Goal: Task Accomplishment & Management: Manage account settings

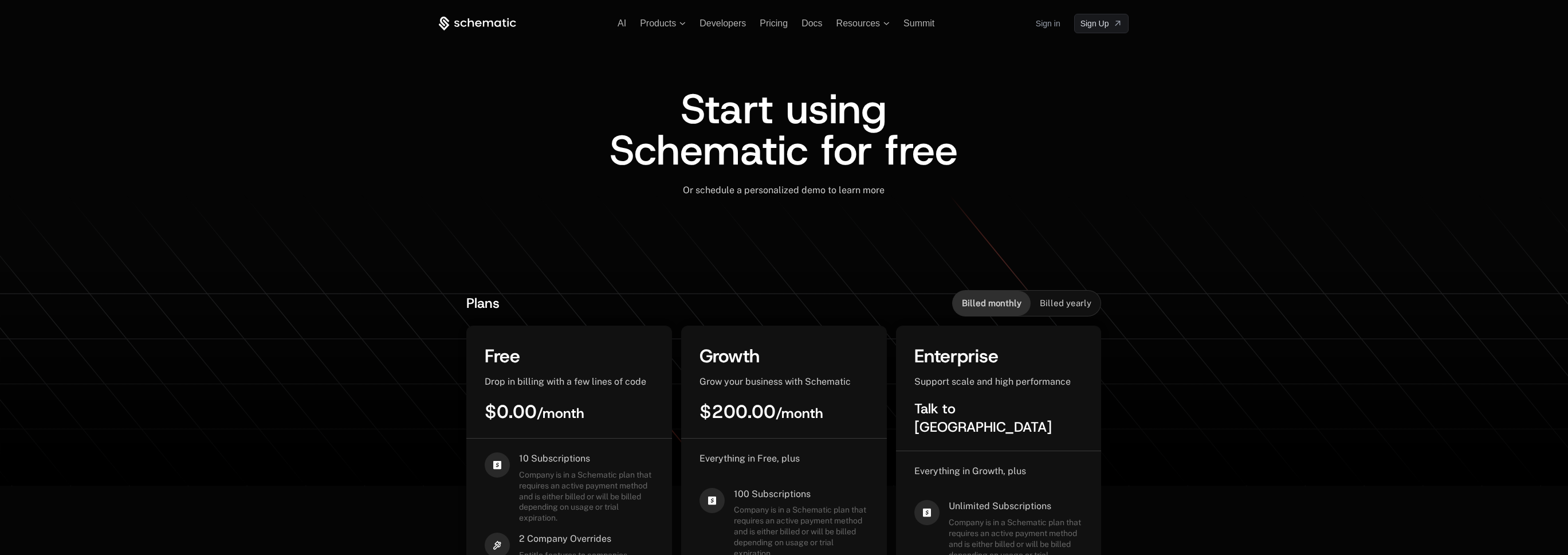
drag, startPoint x: 0, startPoint y: 0, endPoint x: 1040, endPoint y: 22, distance: 1040.2
click at [1040, 22] on link "Sign in" at bounding box center [1048, 24] width 24 height 18
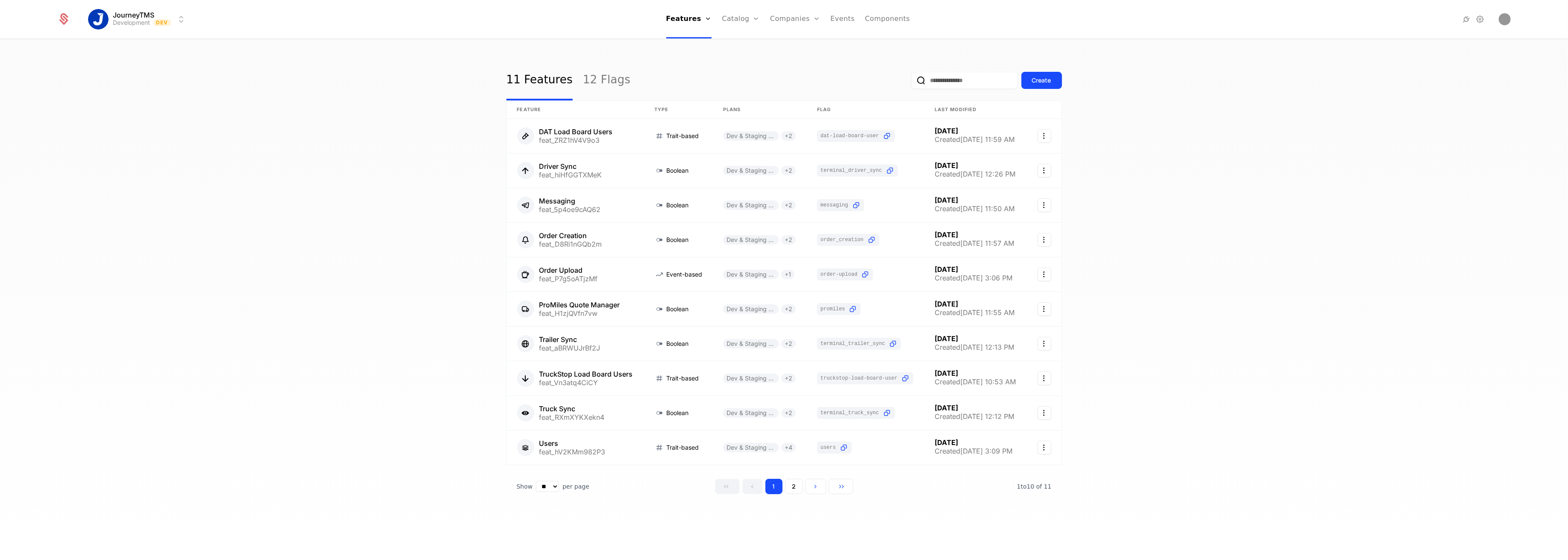
click at [127, 20] on html "JourneyTMS Development Dev Features Features Flags Catalog Plans Add Ons Credit…" at bounding box center [784, 280] width 1568 height 560
click at [137, 60] on div "Production" at bounding box center [119, 61] width 43 height 9
click at [787, 44] on link "Companies" at bounding box center [799, 41] width 40 height 7
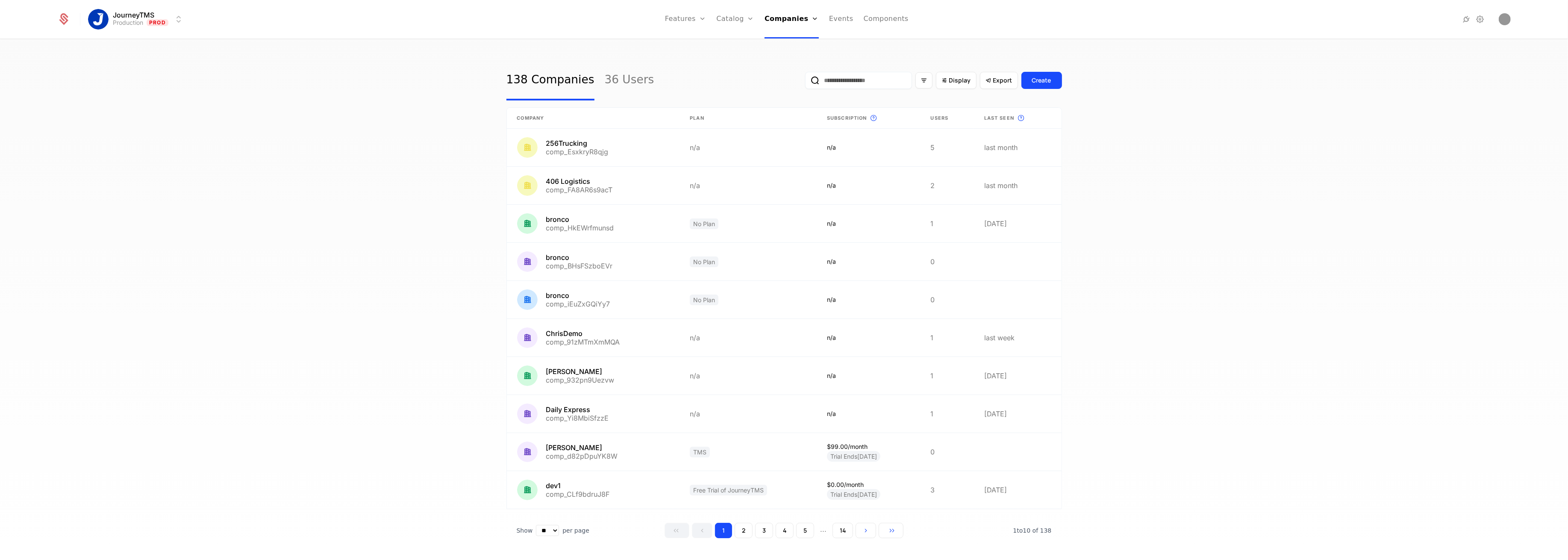
click at [843, 81] on input "email" at bounding box center [859, 80] width 107 height 17
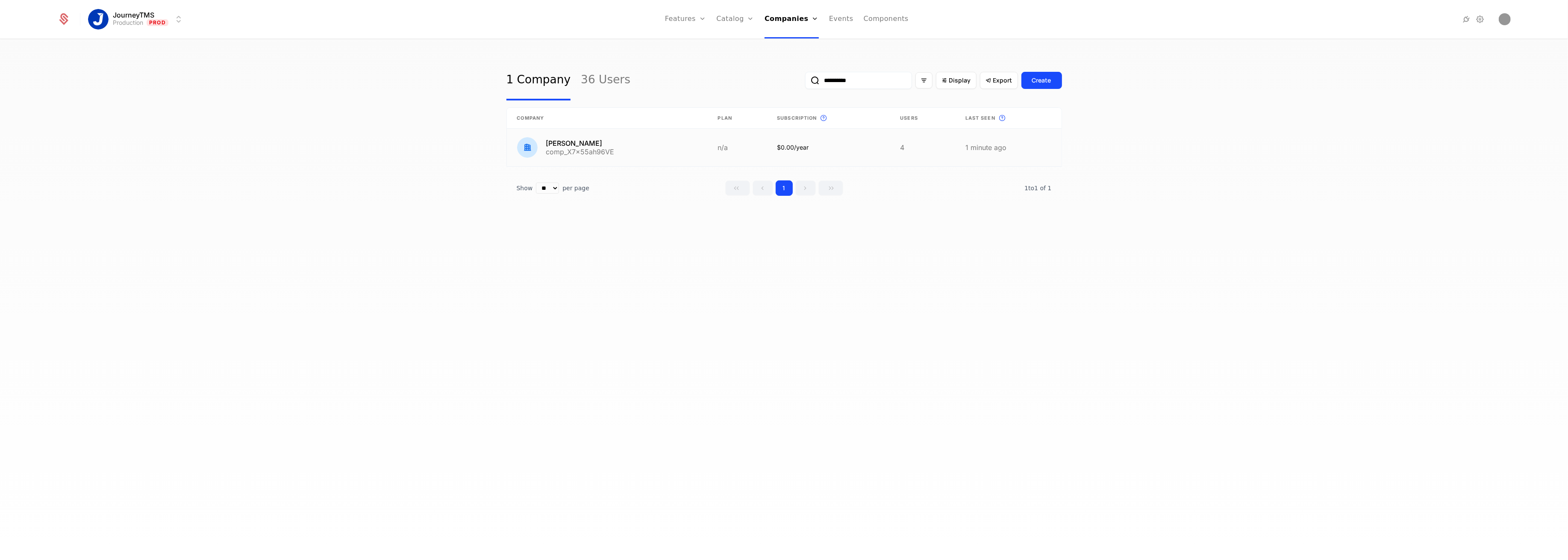
type input "**********"
click at [556, 151] on link at bounding box center [607, 147] width 201 height 38
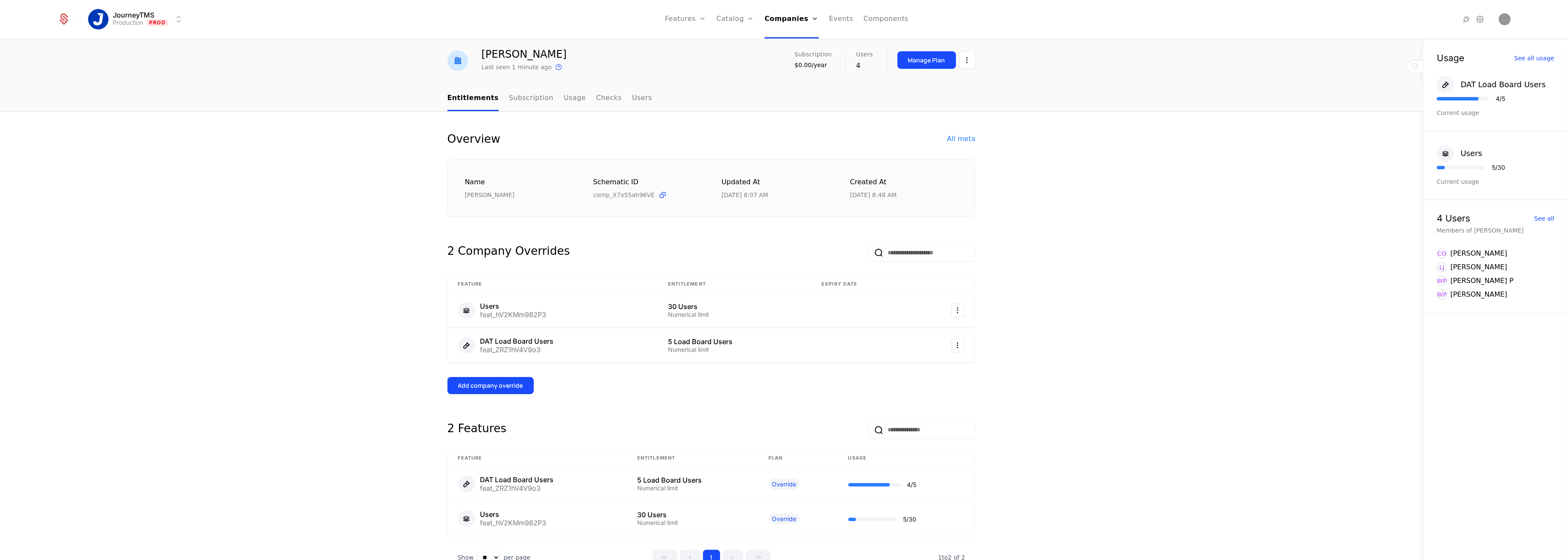
scroll to position [77, 0]
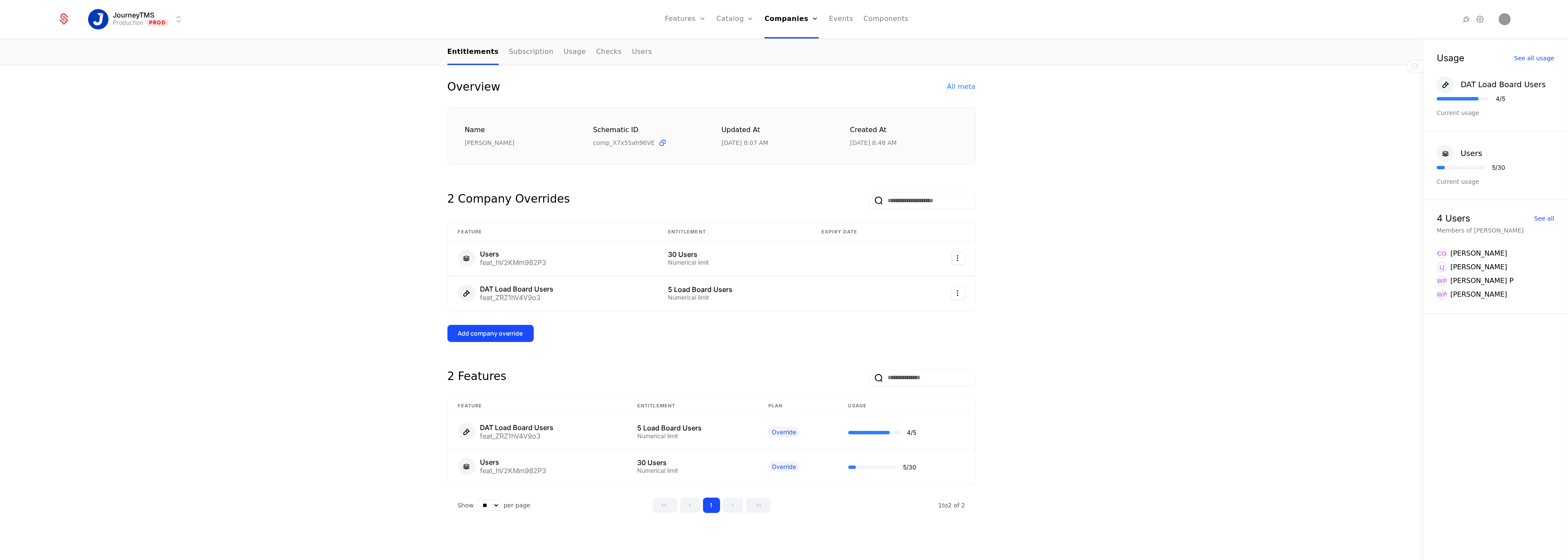
click at [473, 327] on button "Add company override" at bounding box center [491, 334] width 86 height 17
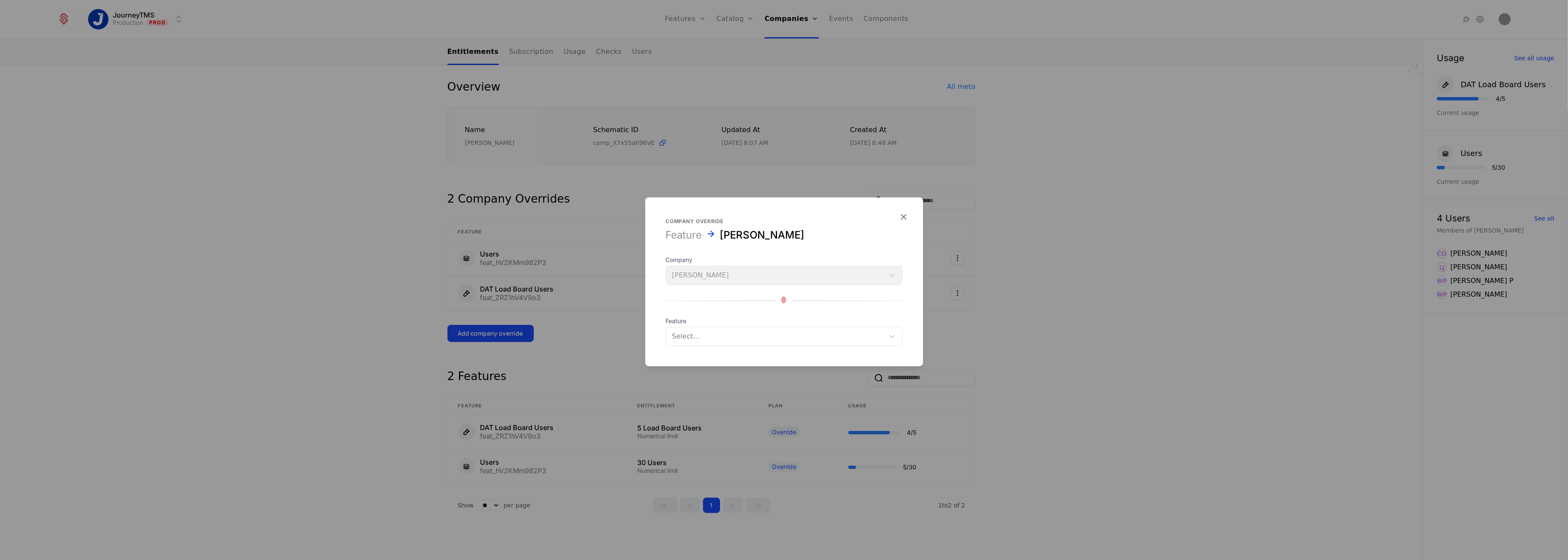
click at [707, 338] on div at bounding box center [775, 337] width 206 height 12
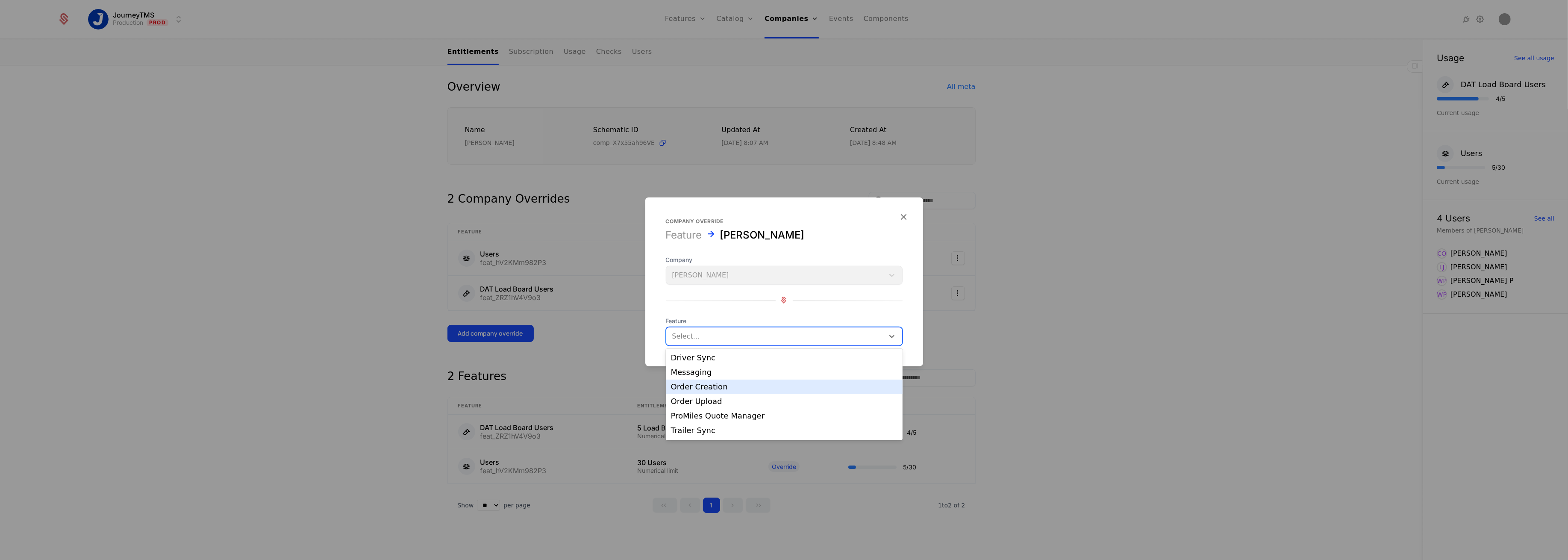
scroll to position [43, 0]
click at [723, 379] on div "ProMiles Quote Manager" at bounding box center [784, 374] width 237 height 15
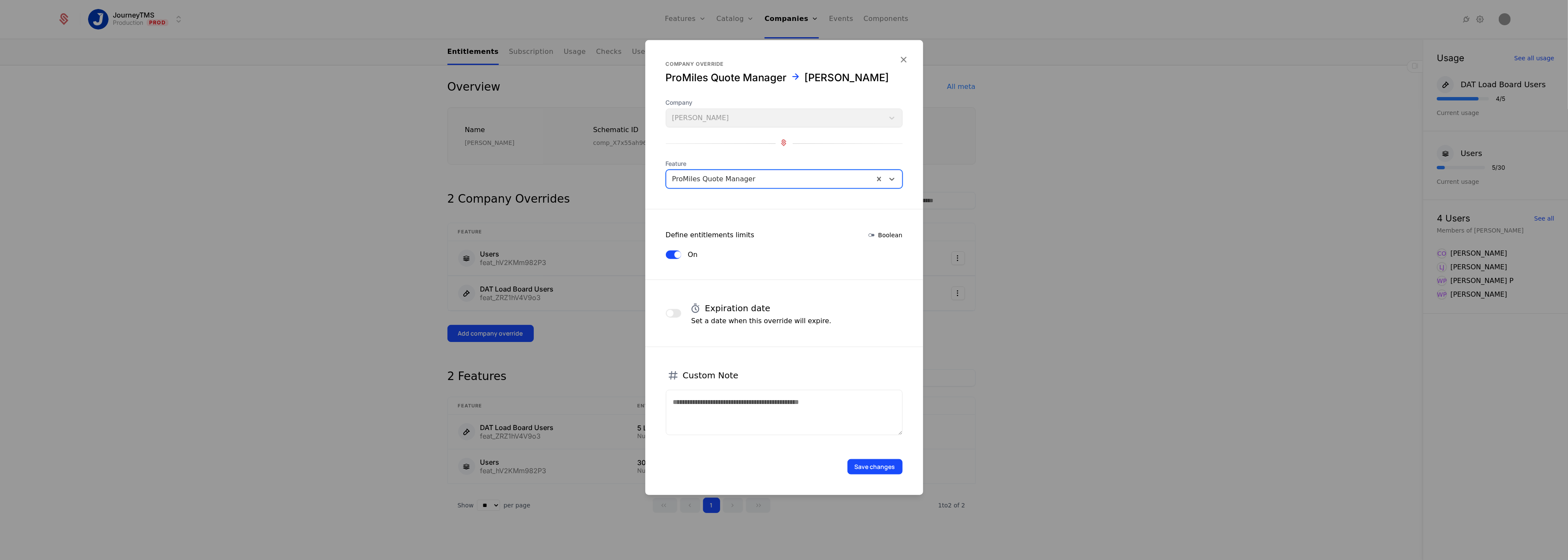
click at [884, 470] on button "Save changes" at bounding box center [875, 466] width 55 height 15
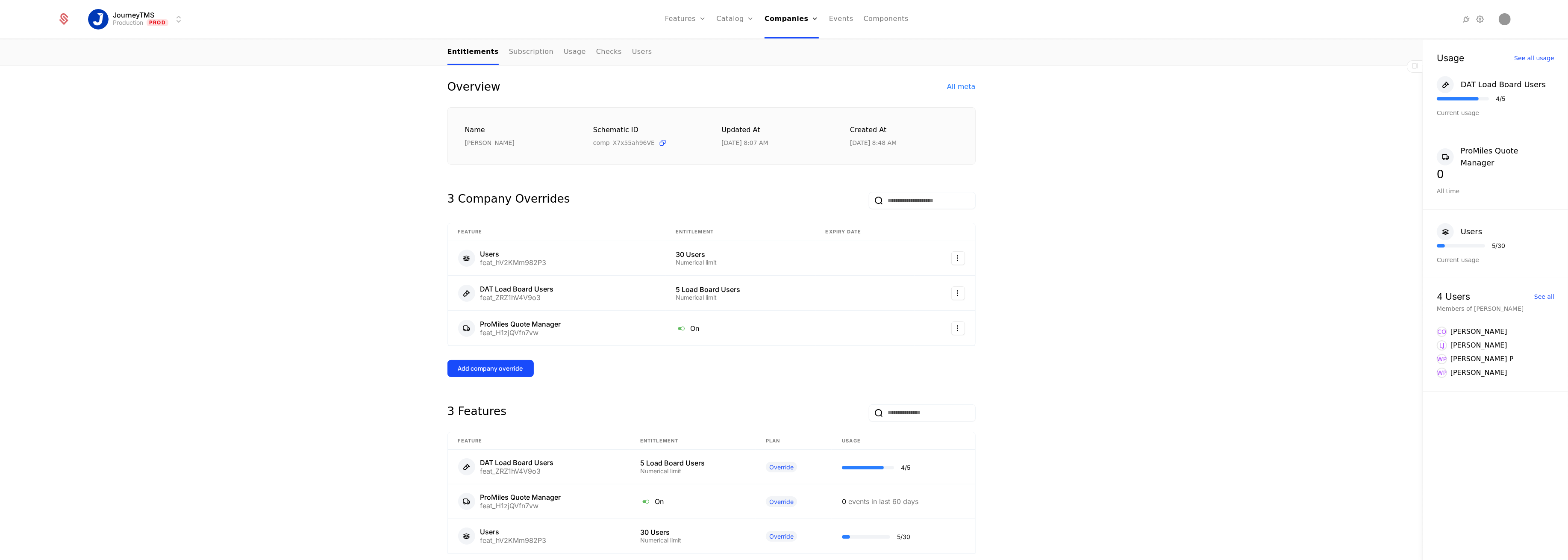
scroll to position [0, 0]
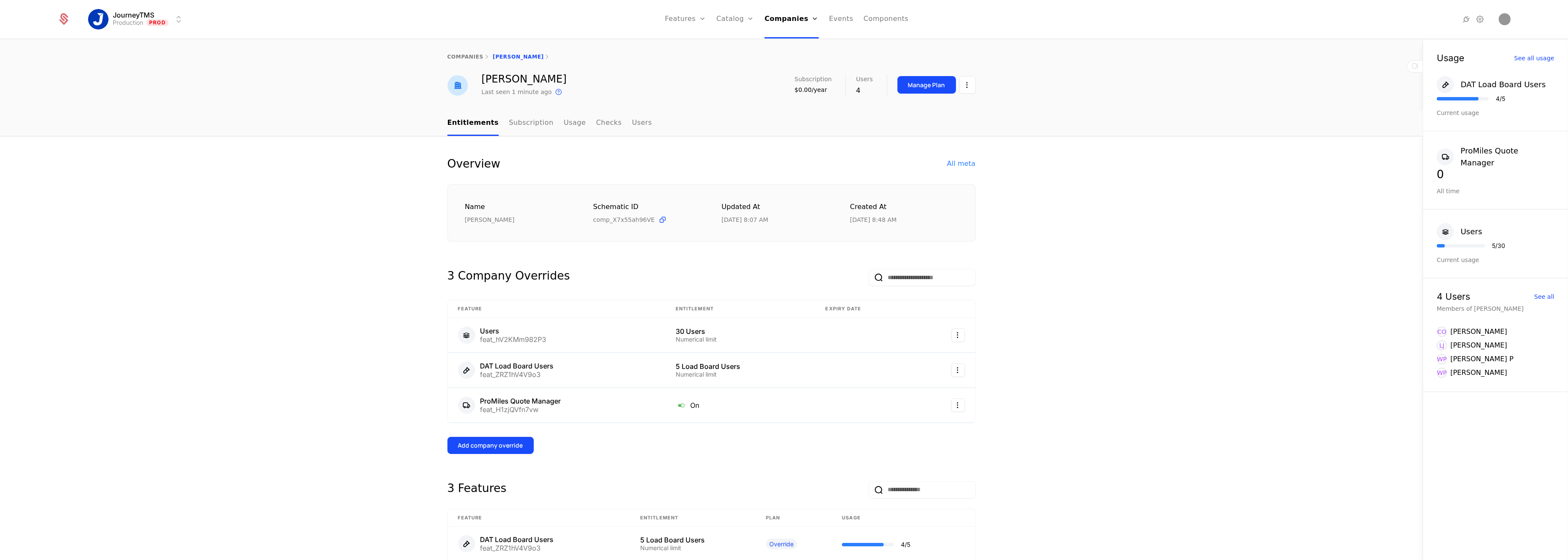
click at [632, 123] on link "Users" at bounding box center [642, 123] width 20 height 25
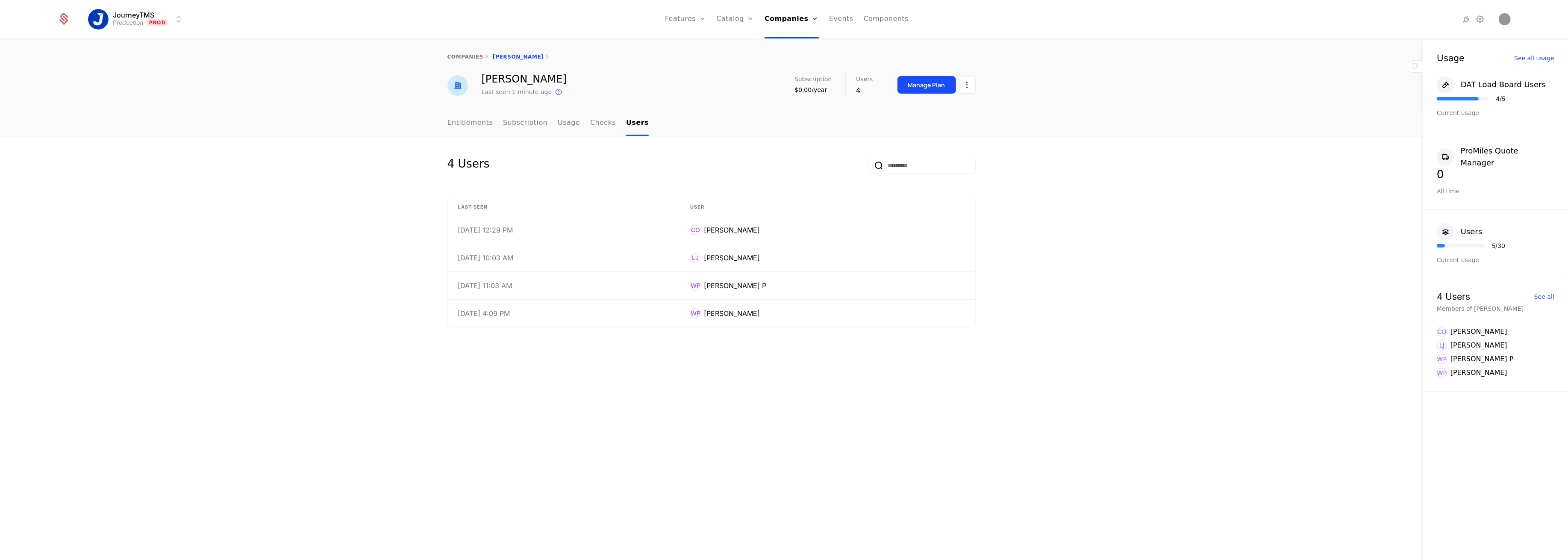
click at [478, 119] on link "Entitlements" at bounding box center [470, 123] width 46 height 25
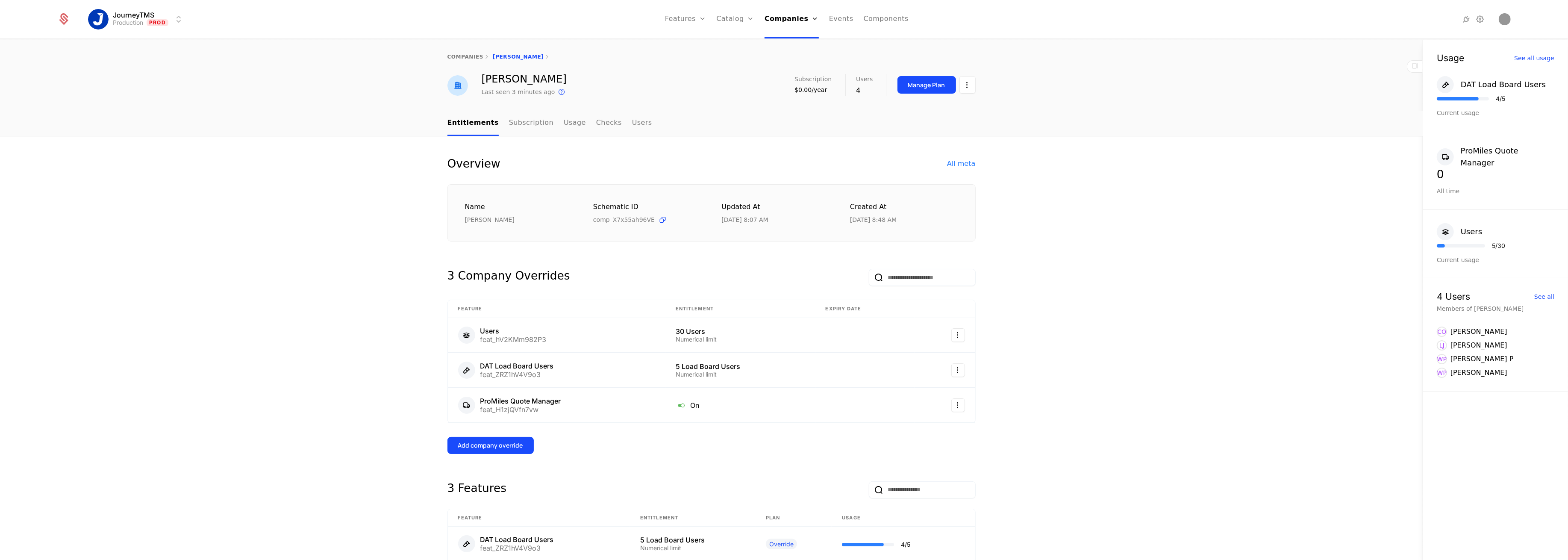
click at [486, 442] on div "Add company override" at bounding box center [491, 446] width 65 height 9
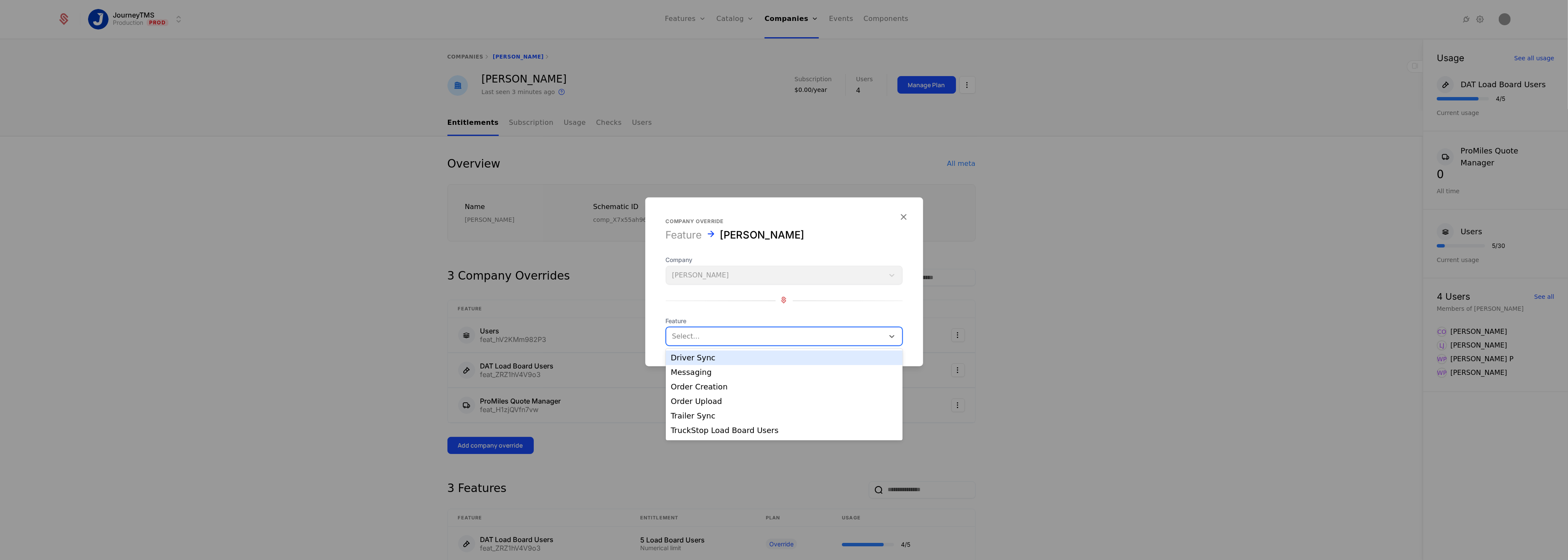
click at [703, 341] on div at bounding box center [775, 337] width 206 height 12
click at [698, 362] on div "Driver Sync" at bounding box center [784, 357] width 226 height 8
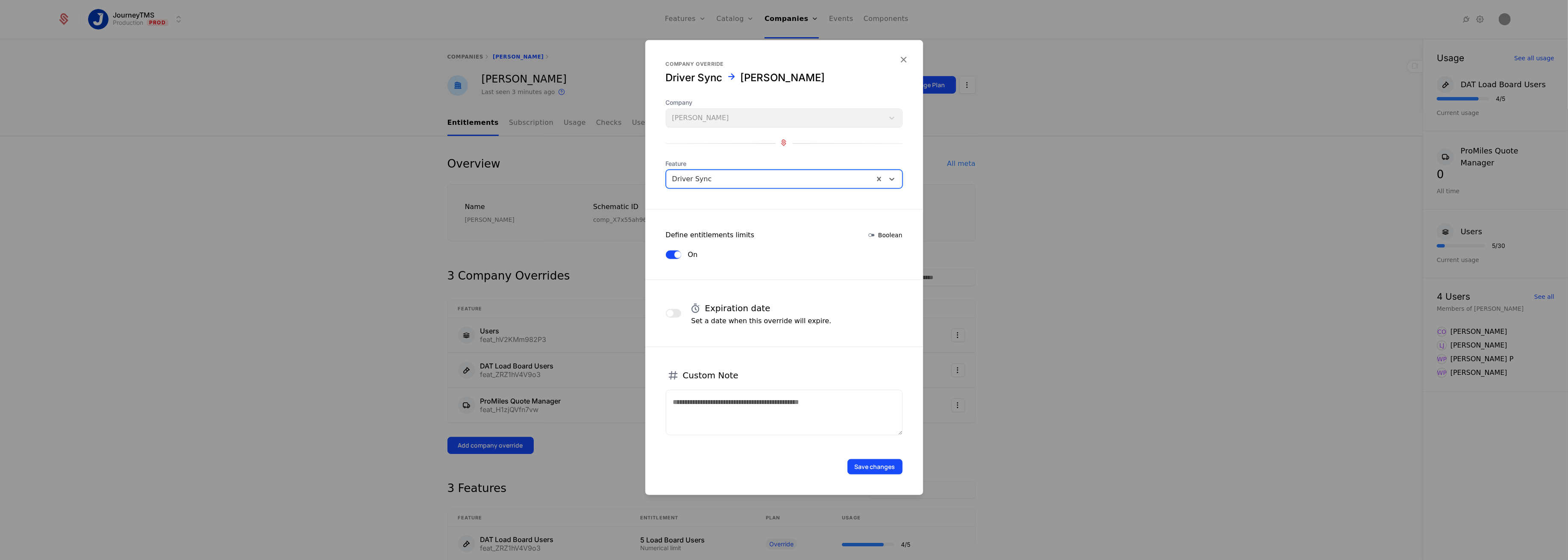
click at [876, 467] on button "Save changes" at bounding box center [875, 466] width 55 height 15
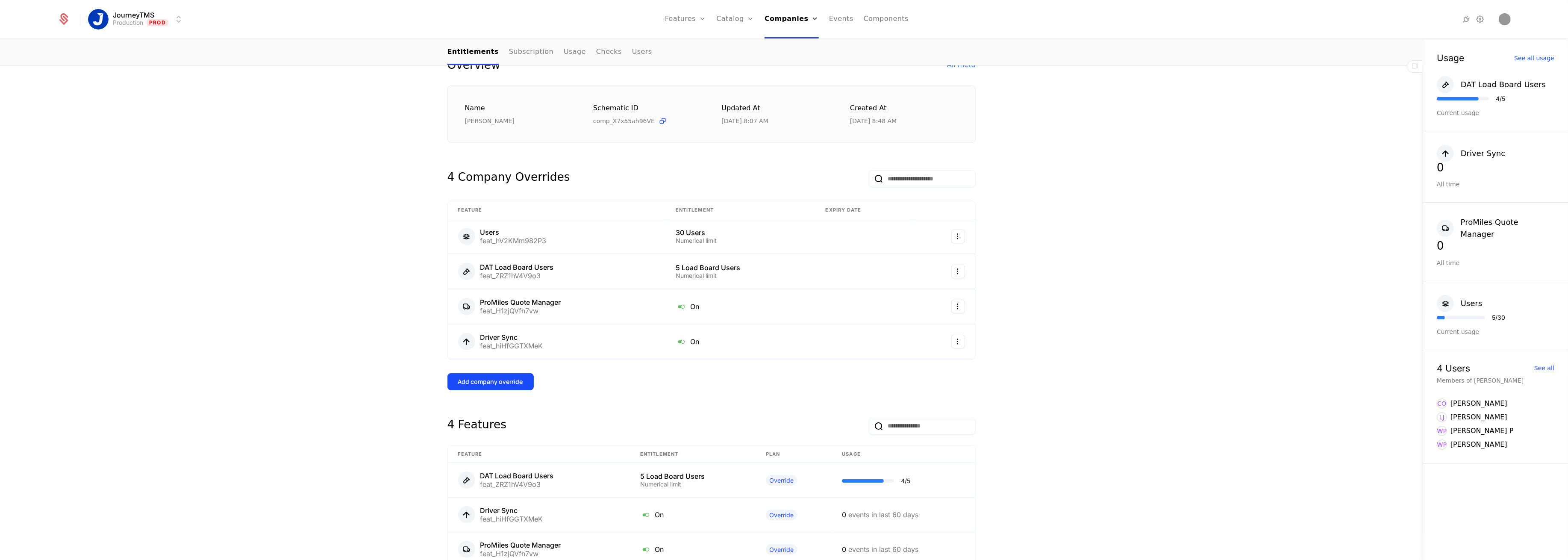
scroll to position [114, 0]
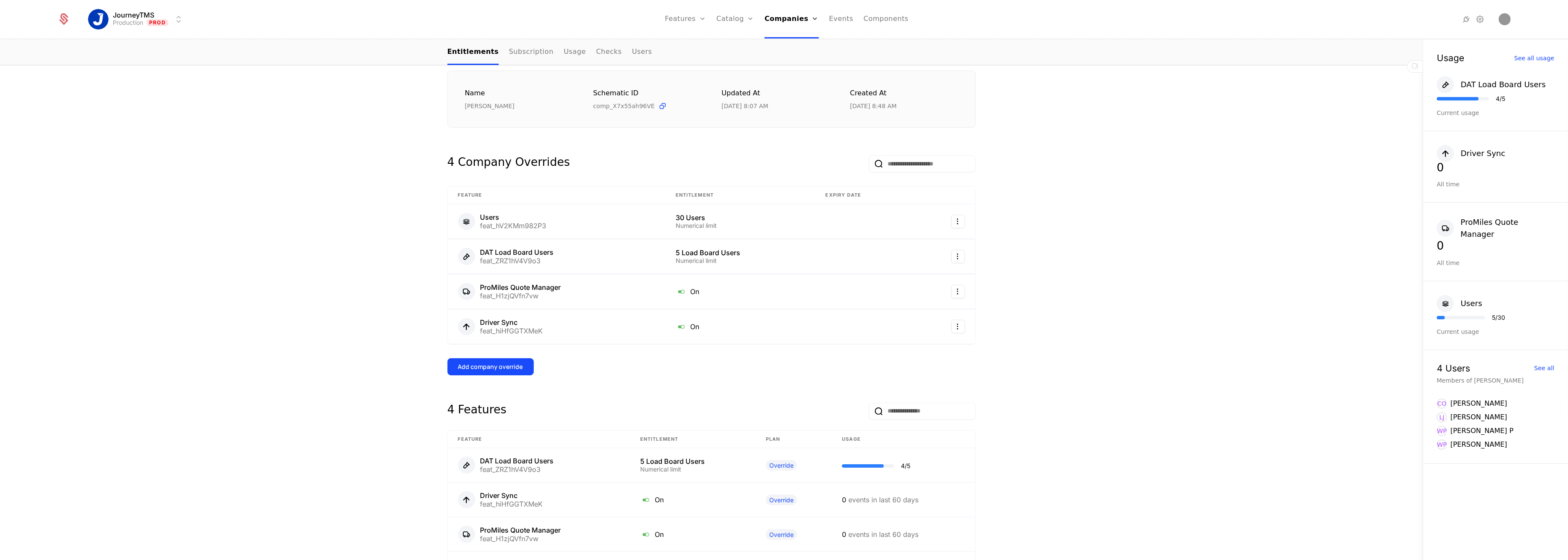
click at [496, 370] on div "Add company override" at bounding box center [491, 366] width 65 height 9
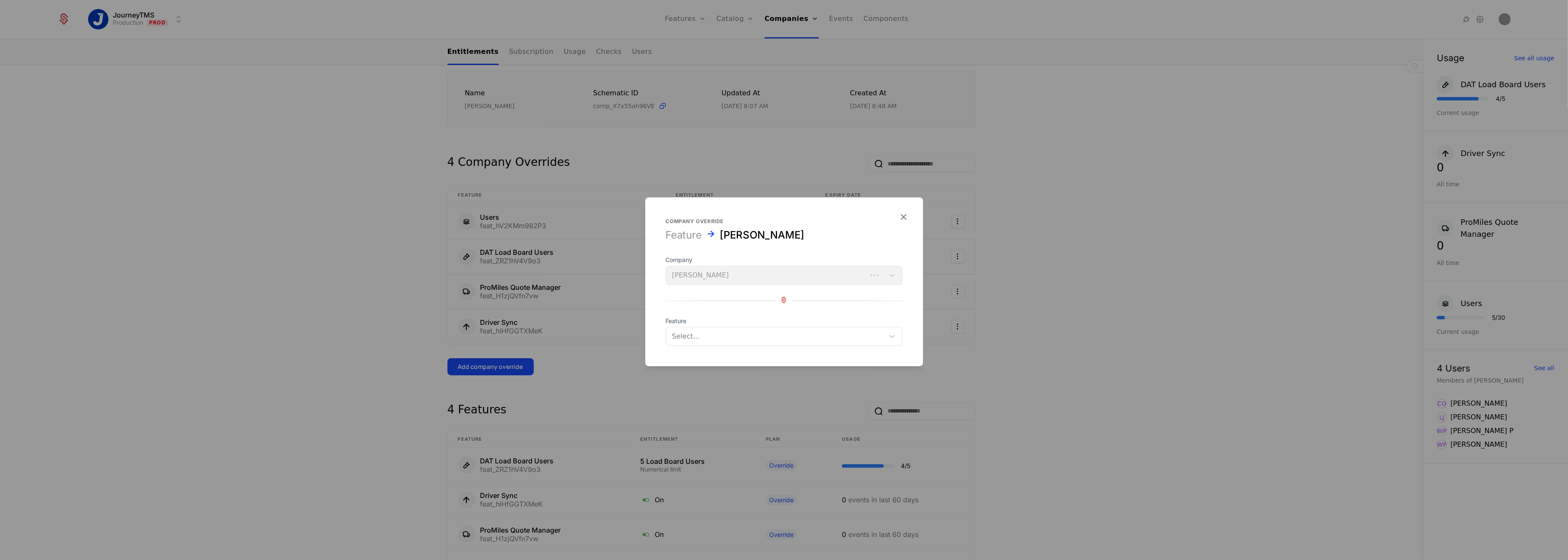
click at [704, 331] on div at bounding box center [775, 337] width 206 height 12
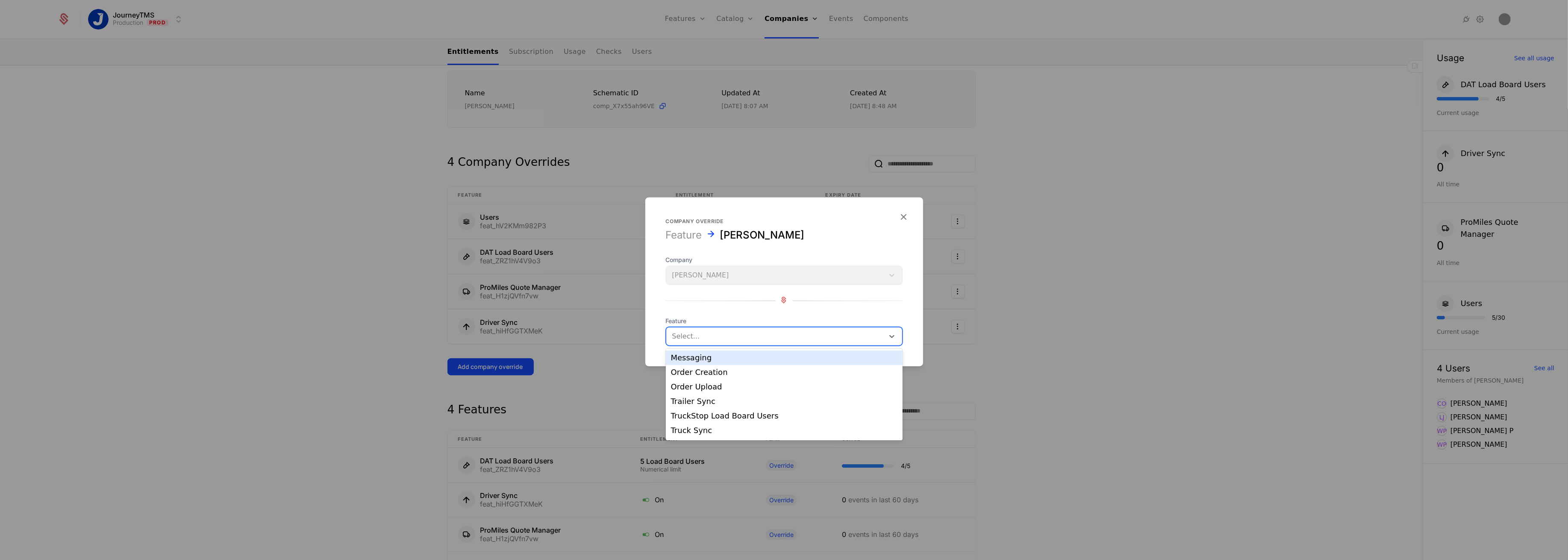
click at [702, 359] on div "Messaging" at bounding box center [784, 357] width 226 height 8
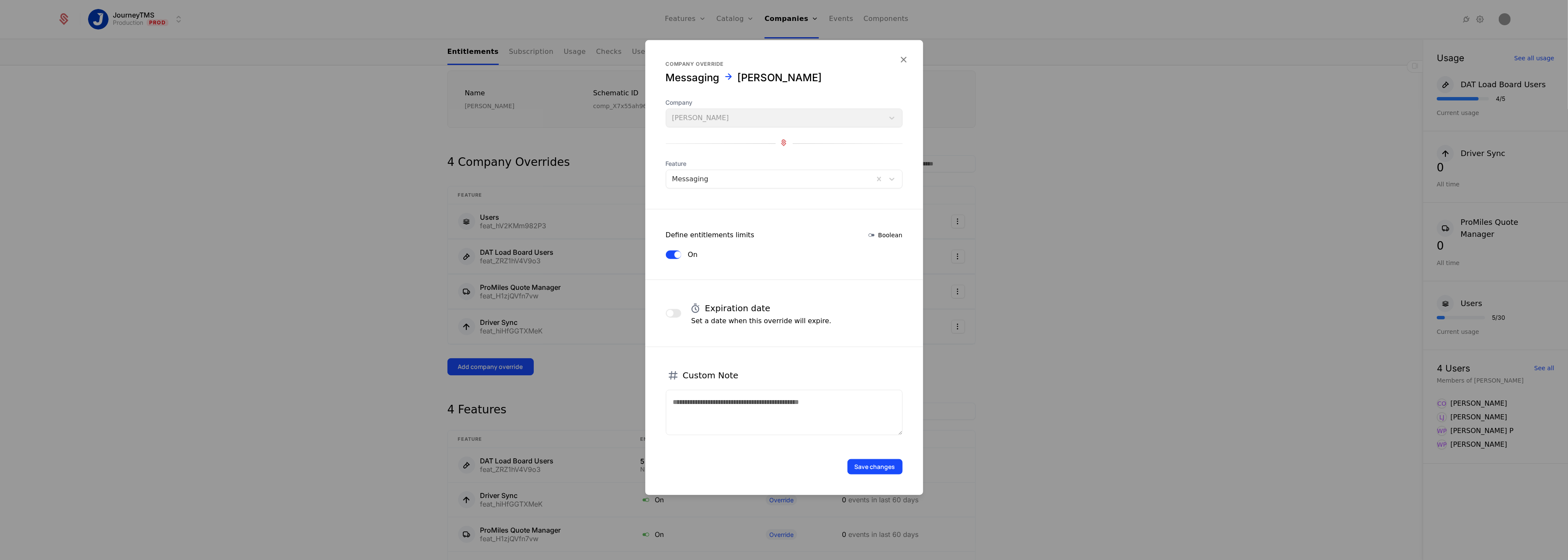
click at [886, 468] on button "Save changes" at bounding box center [875, 466] width 55 height 15
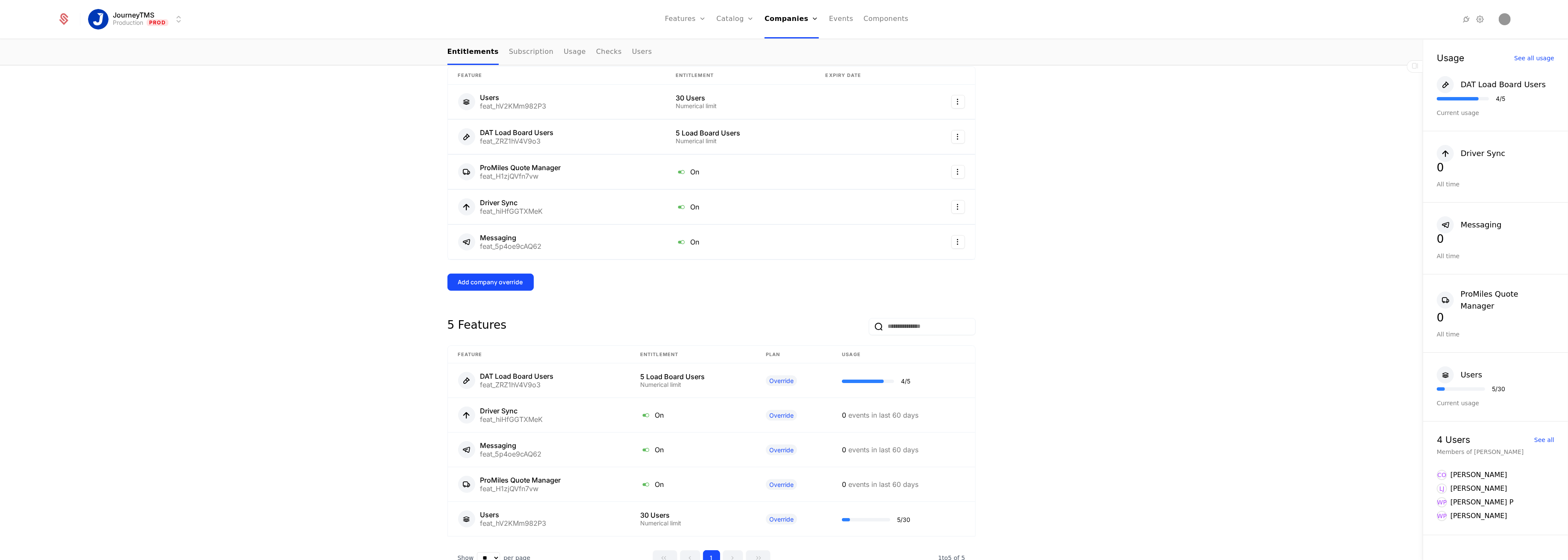
scroll to position [172, 0]
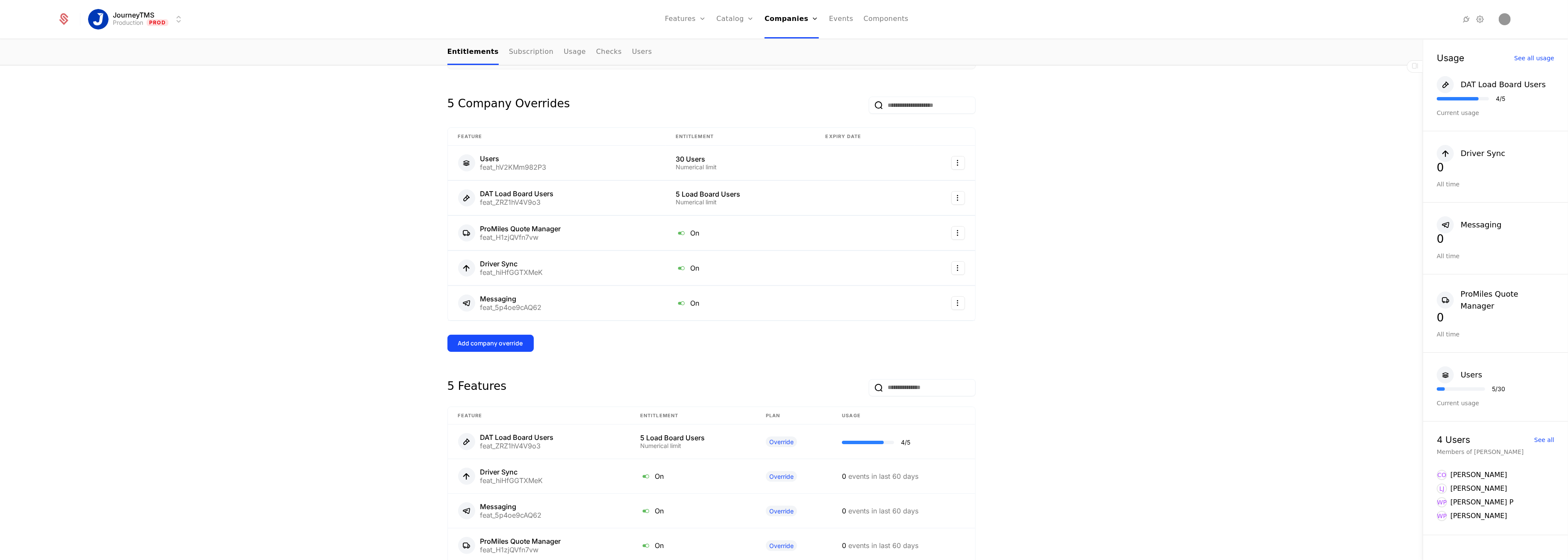
click at [481, 347] on div "Add company override" at bounding box center [491, 343] width 65 height 9
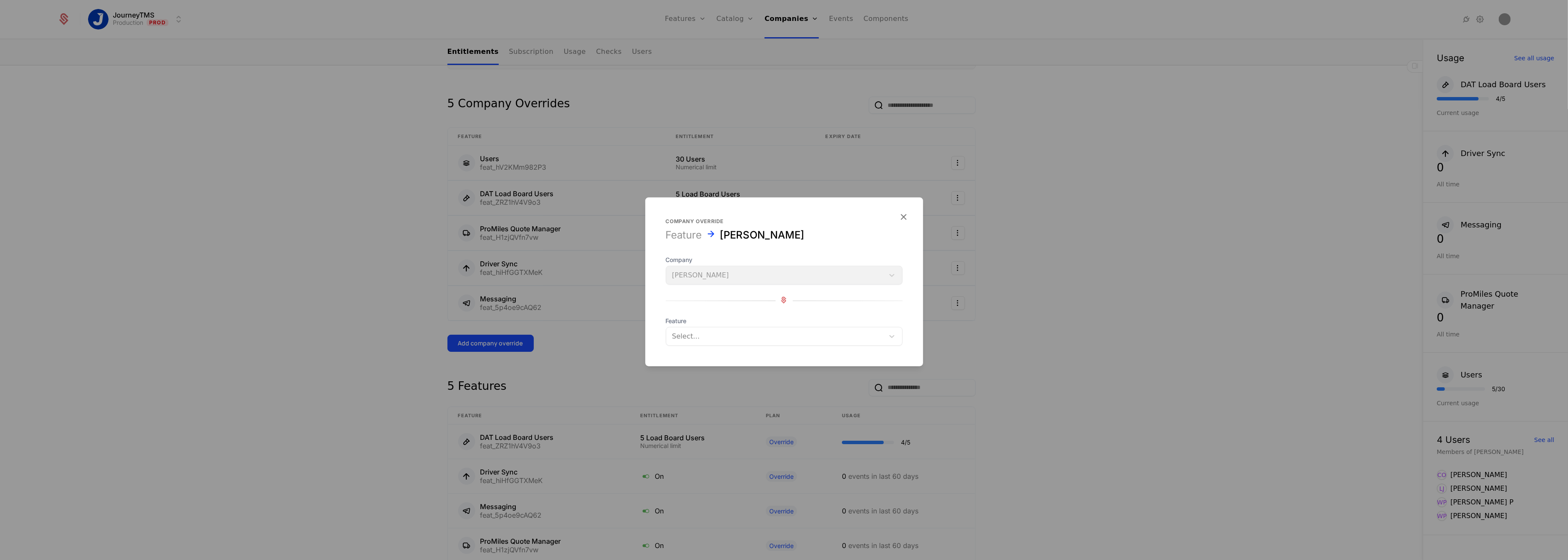
click at [687, 338] on div at bounding box center [775, 337] width 206 height 12
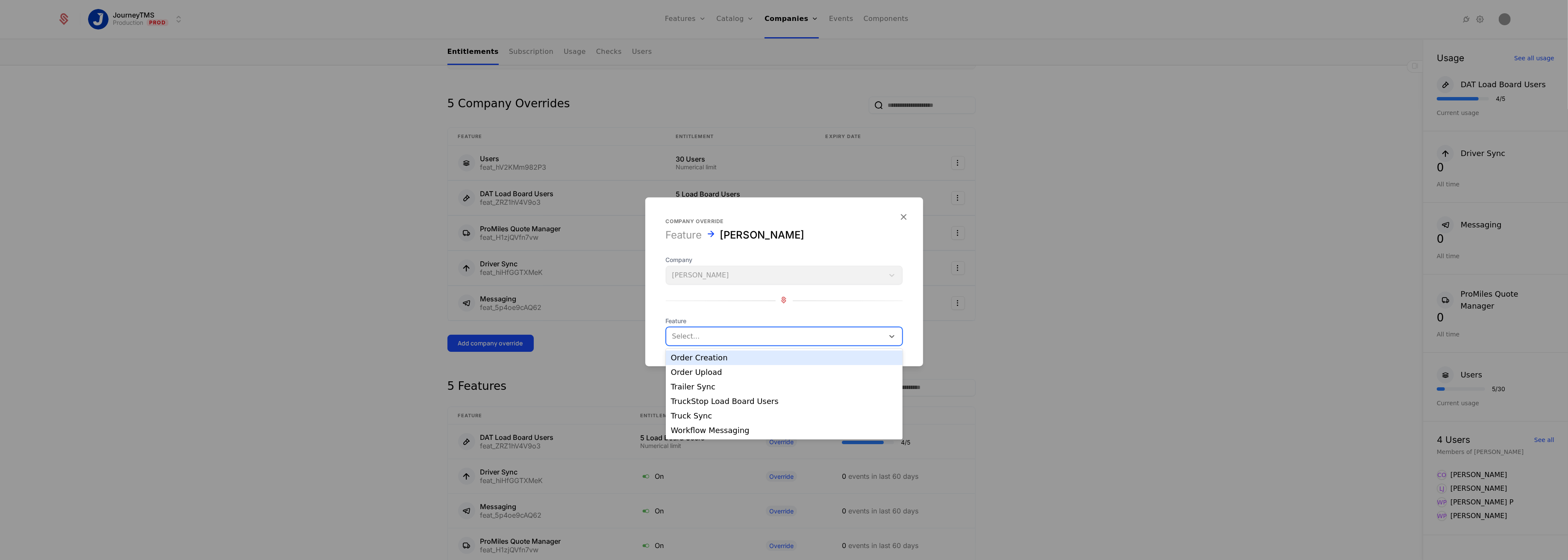
click at [696, 359] on div "Order Creation" at bounding box center [784, 357] width 226 height 8
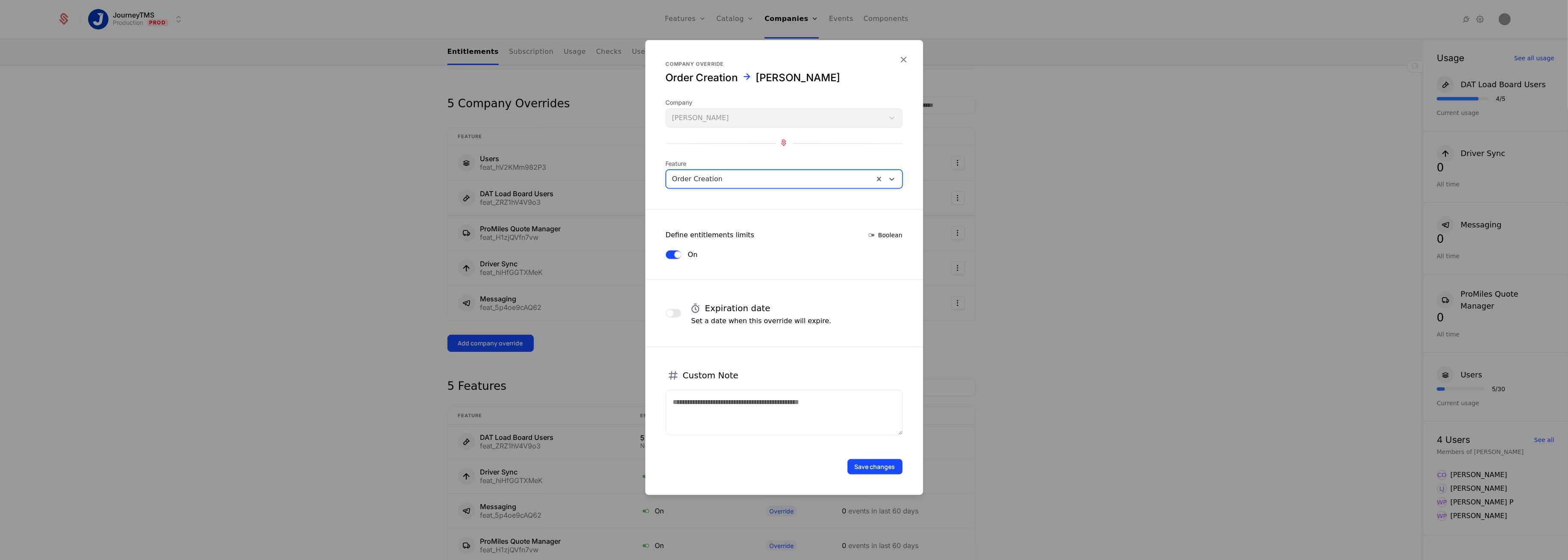
click at [855, 467] on button "Save changes" at bounding box center [875, 466] width 55 height 15
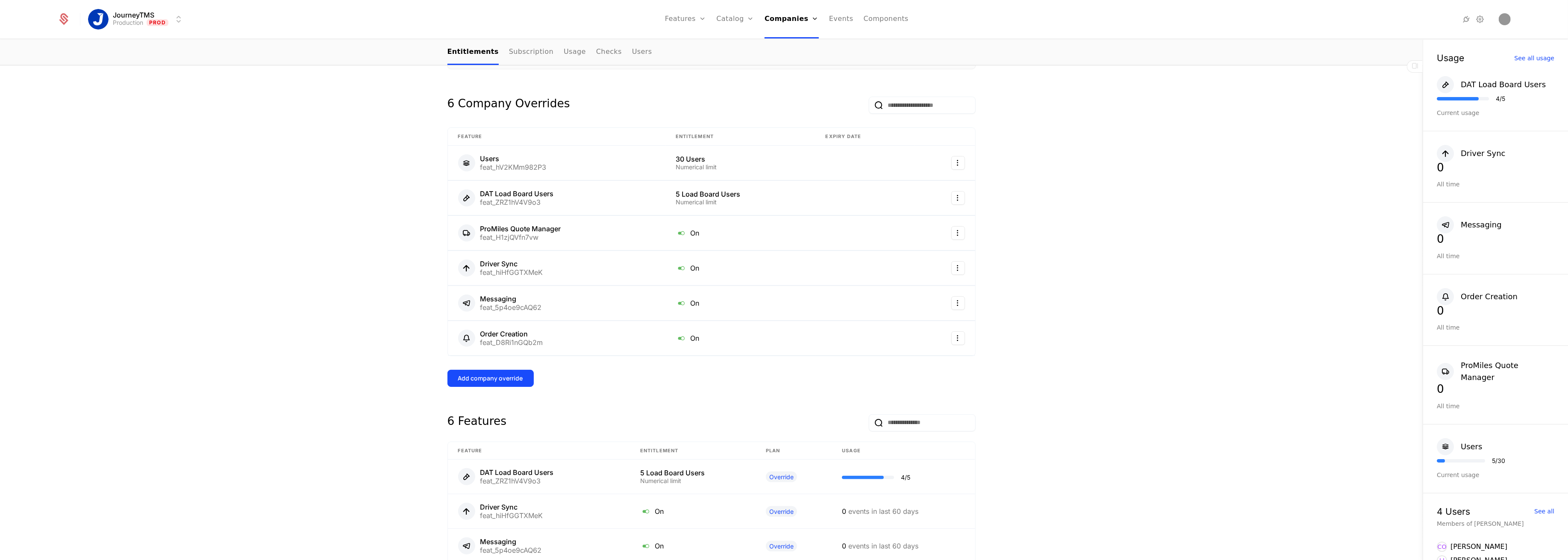
click at [488, 370] on button "Add company override" at bounding box center [491, 378] width 86 height 17
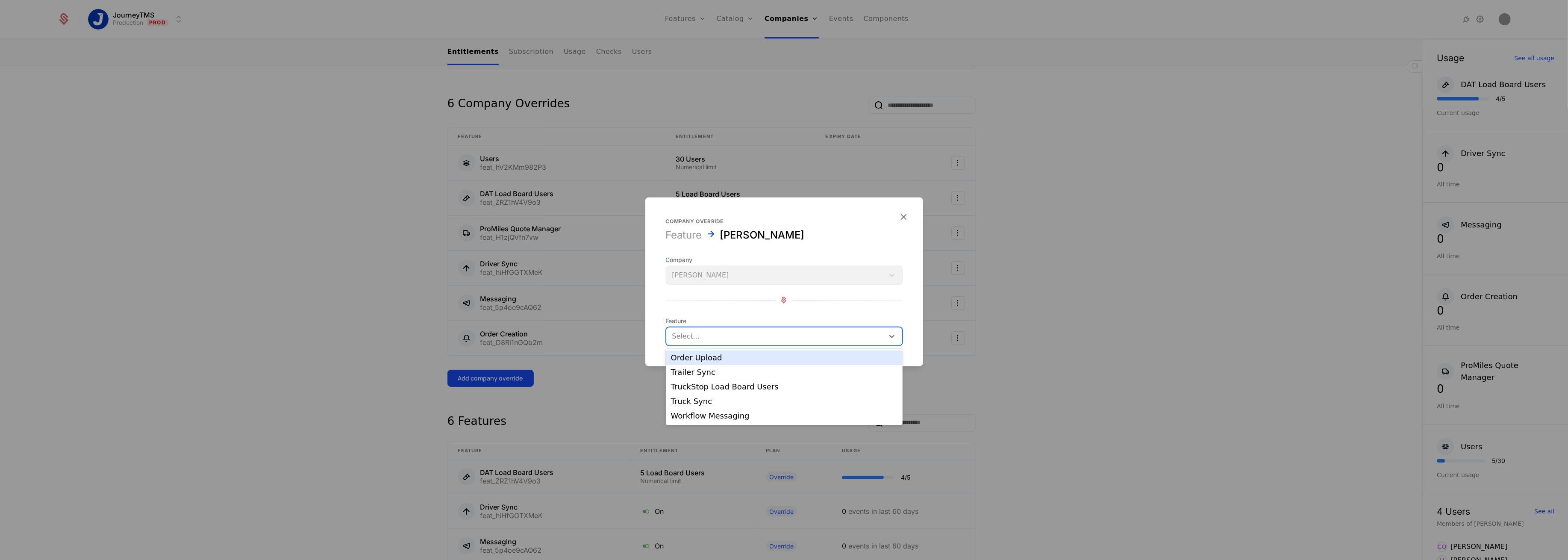
click at [726, 329] on div "Select..." at bounding box center [775, 336] width 218 height 15
click at [694, 359] on div "Order Upload" at bounding box center [784, 357] width 226 height 8
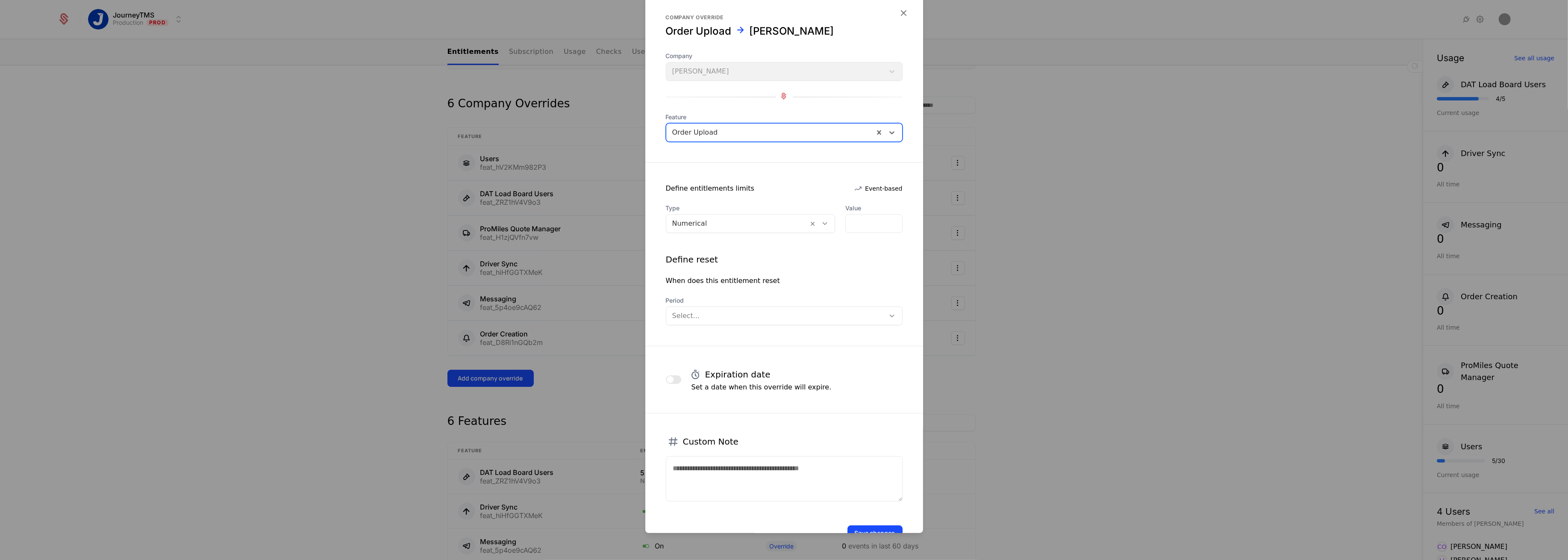
click at [789, 313] on div at bounding box center [775, 316] width 207 height 12
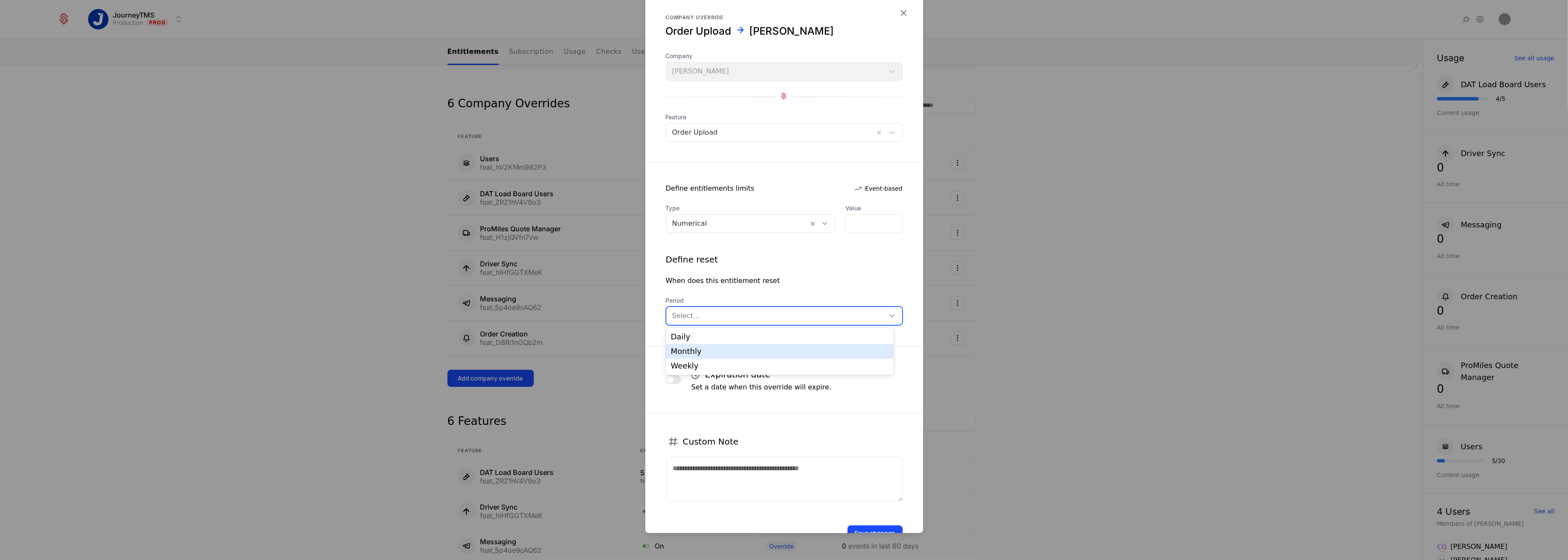
click at [688, 352] on div "Monthly" at bounding box center [780, 351] width 218 height 8
click at [825, 247] on div "Type Numerical Value * Define reset When does this entitlement reset Period Mon…" at bounding box center [784, 264] width 278 height 121
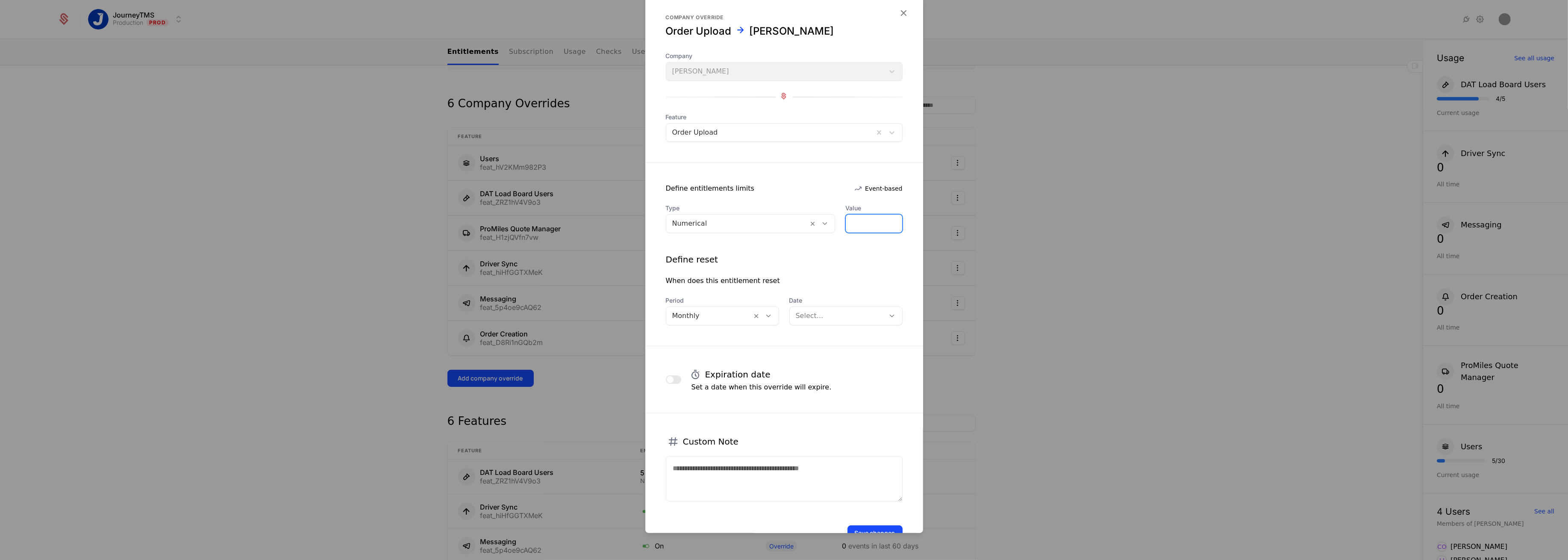
click at [845, 226] on input "*" at bounding box center [873, 223] width 56 height 18
type input "***"
click at [839, 258] on div "Define reset" at bounding box center [784, 259] width 237 height 12
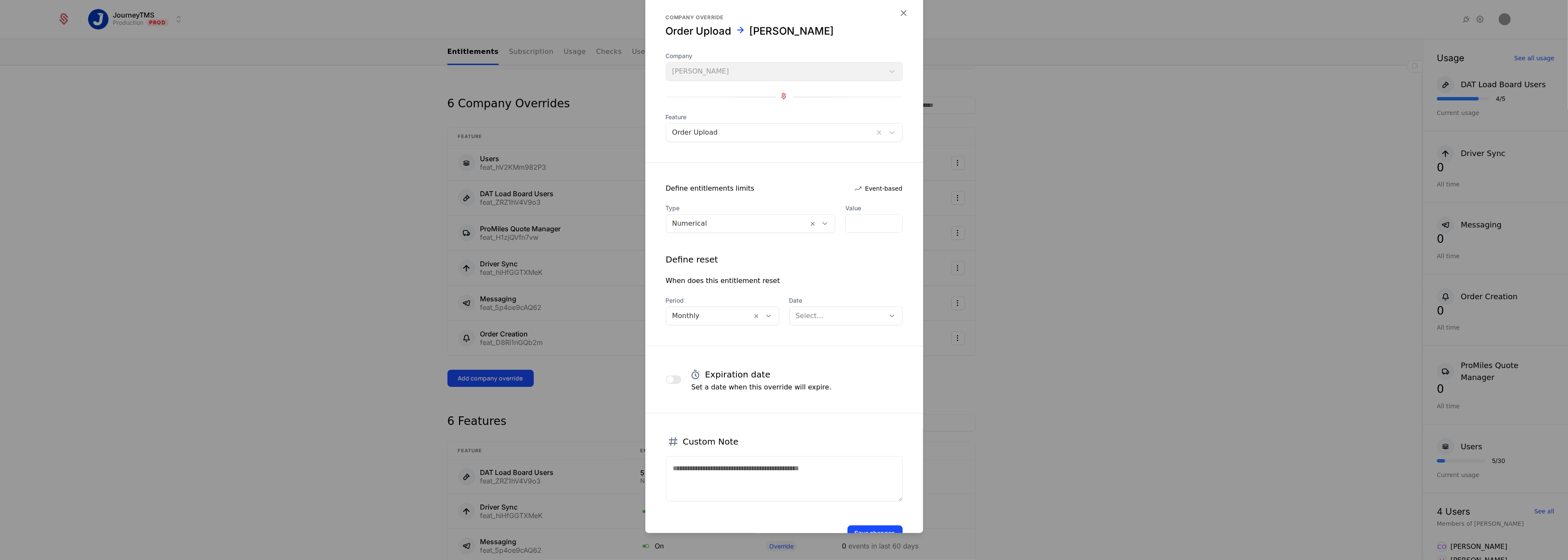
click at [831, 313] on div at bounding box center [837, 316] width 83 height 12
click at [824, 342] on div "According to billing period start date" at bounding box center [839, 340] width 99 height 15
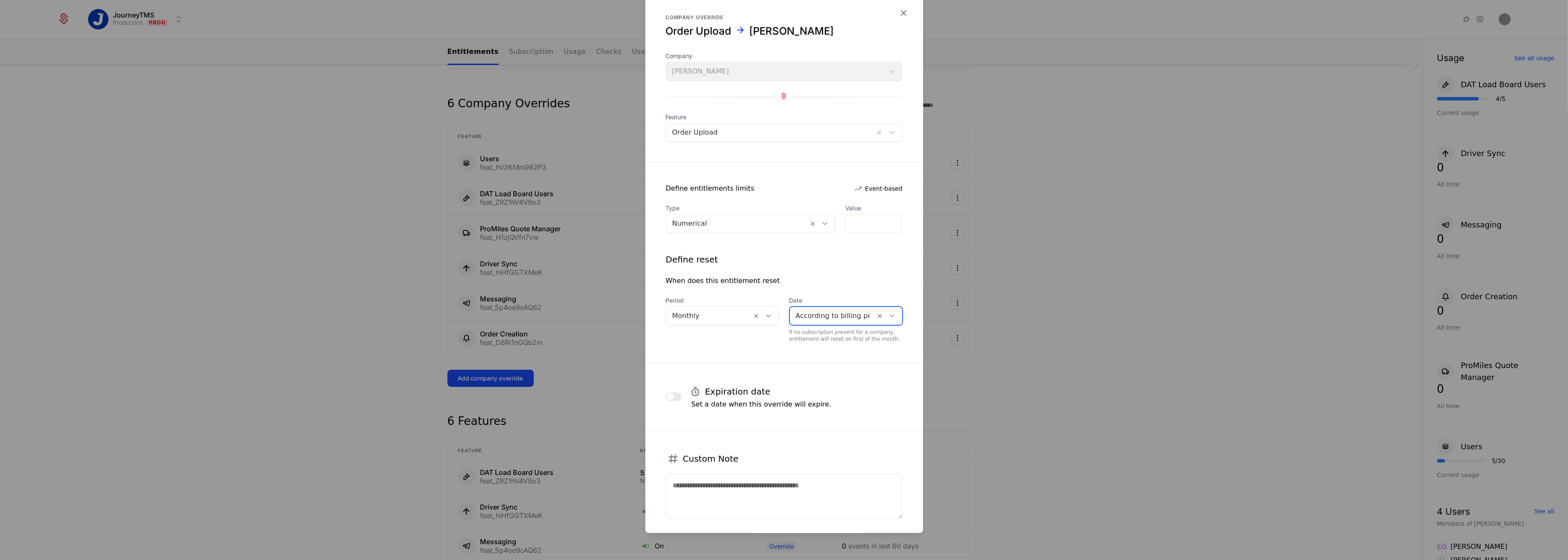
click at [824, 281] on div "When does this entitlement reset" at bounding box center [784, 281] width 237 height 10
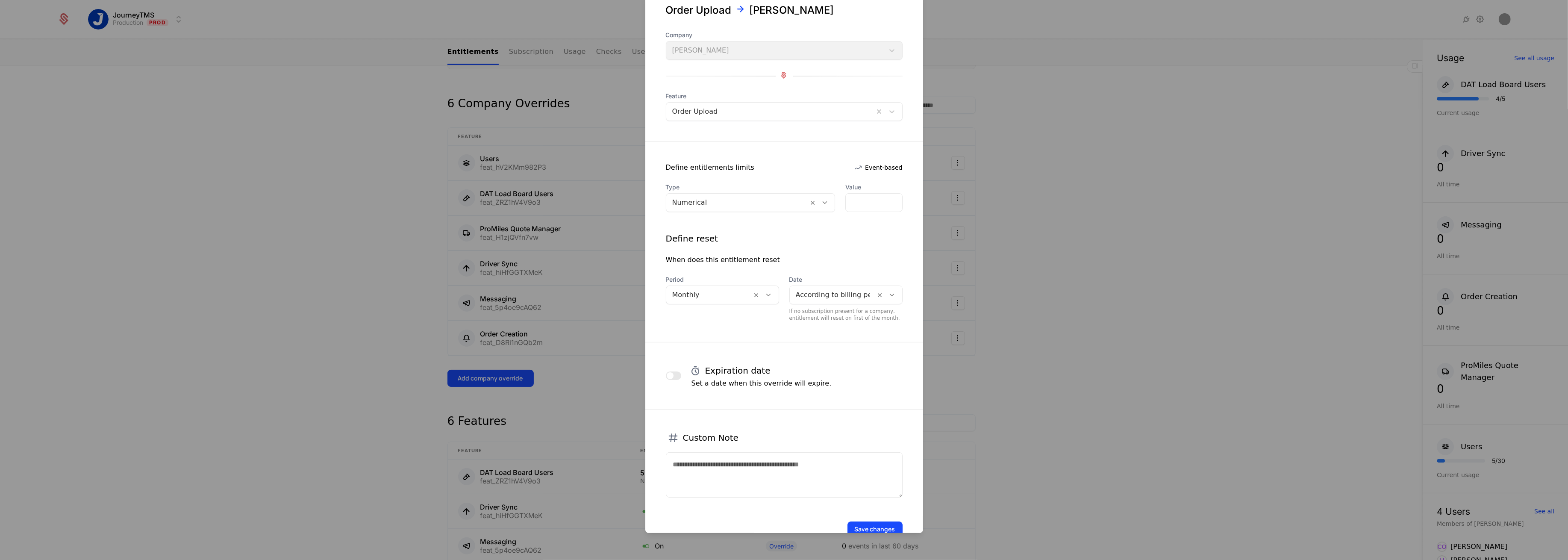
scroll to position [44, 0]
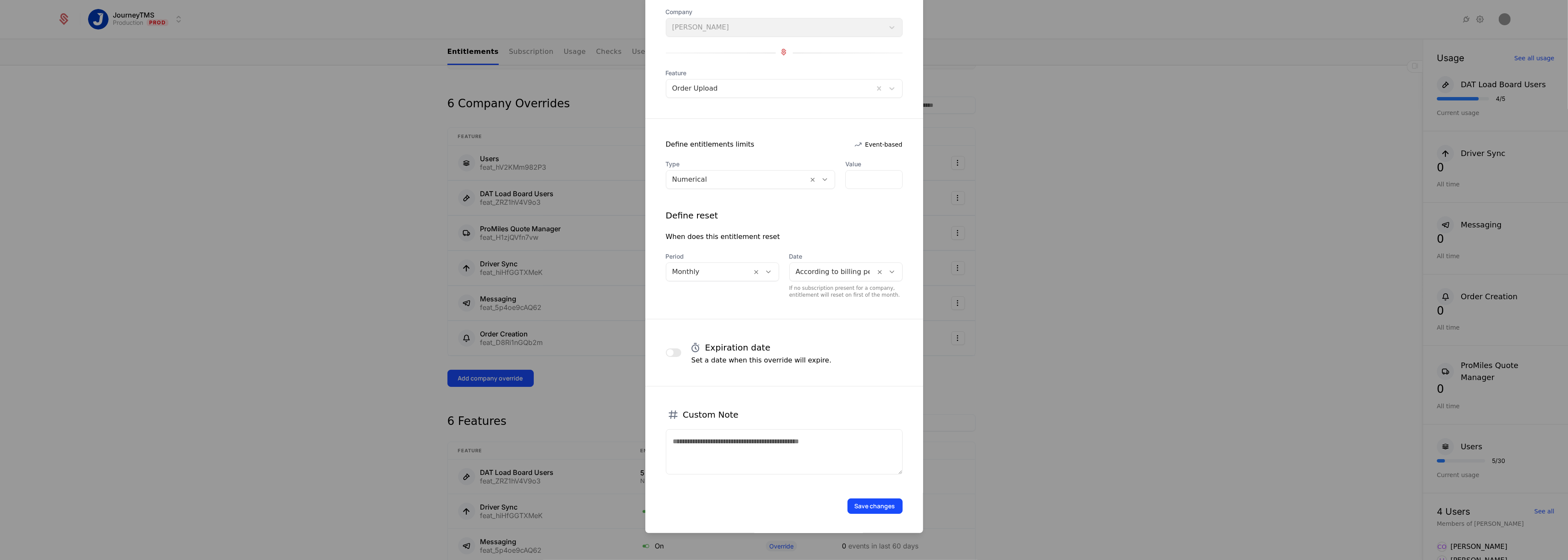
click at [860, 510] on button "Save changes" at bounding box center [875, 506] width 55 height 15
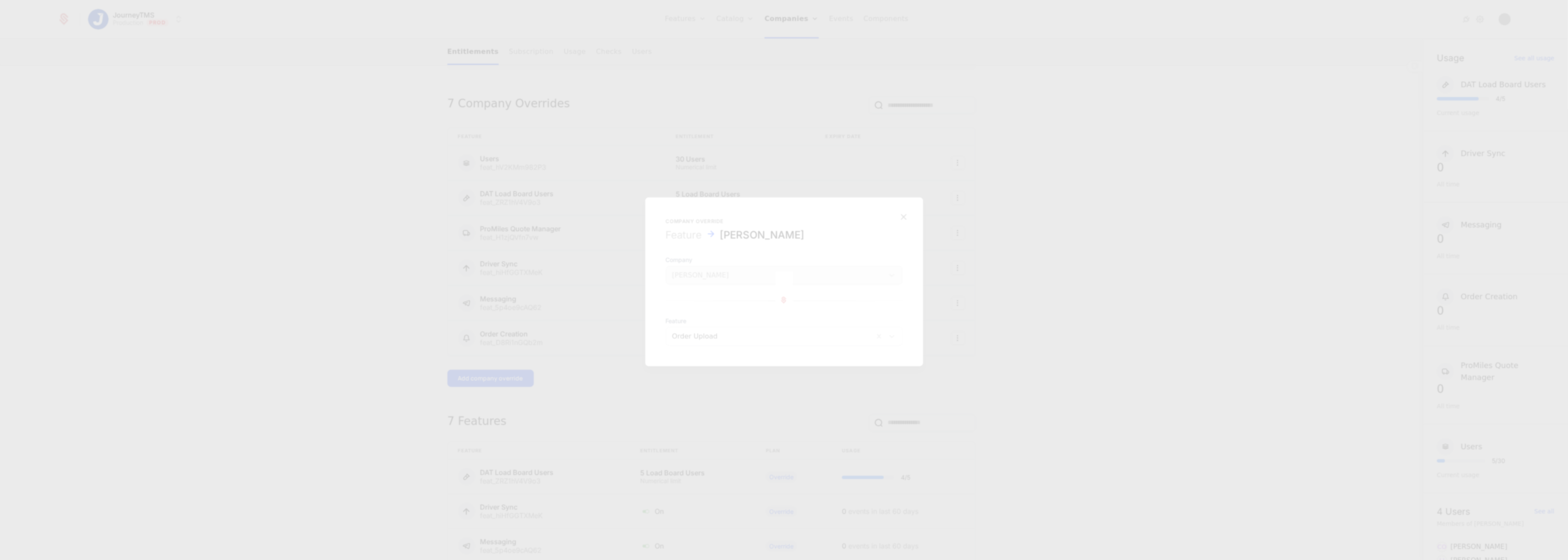
scroll to position [0, 0]
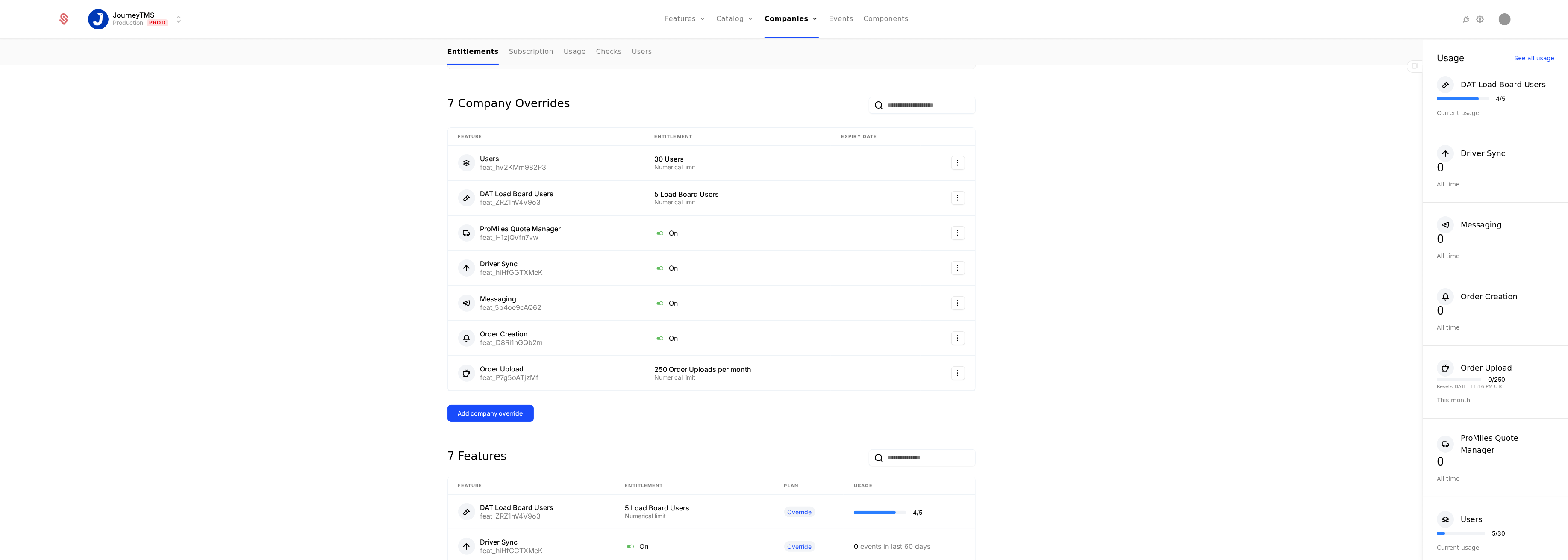
click at [492, 407] on button "Add company override" at bounding box center [491, 413] width 86 height 17
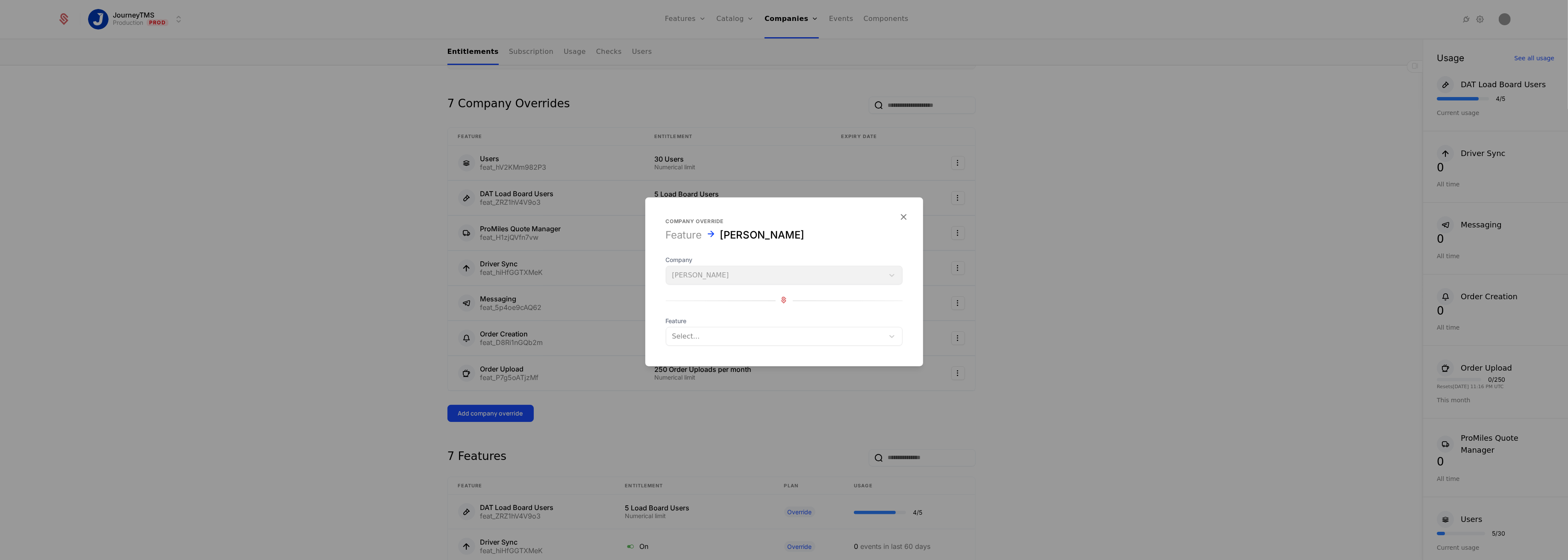
click at [702, 335] on div at bounding box center [775, 337] width 206 height 12
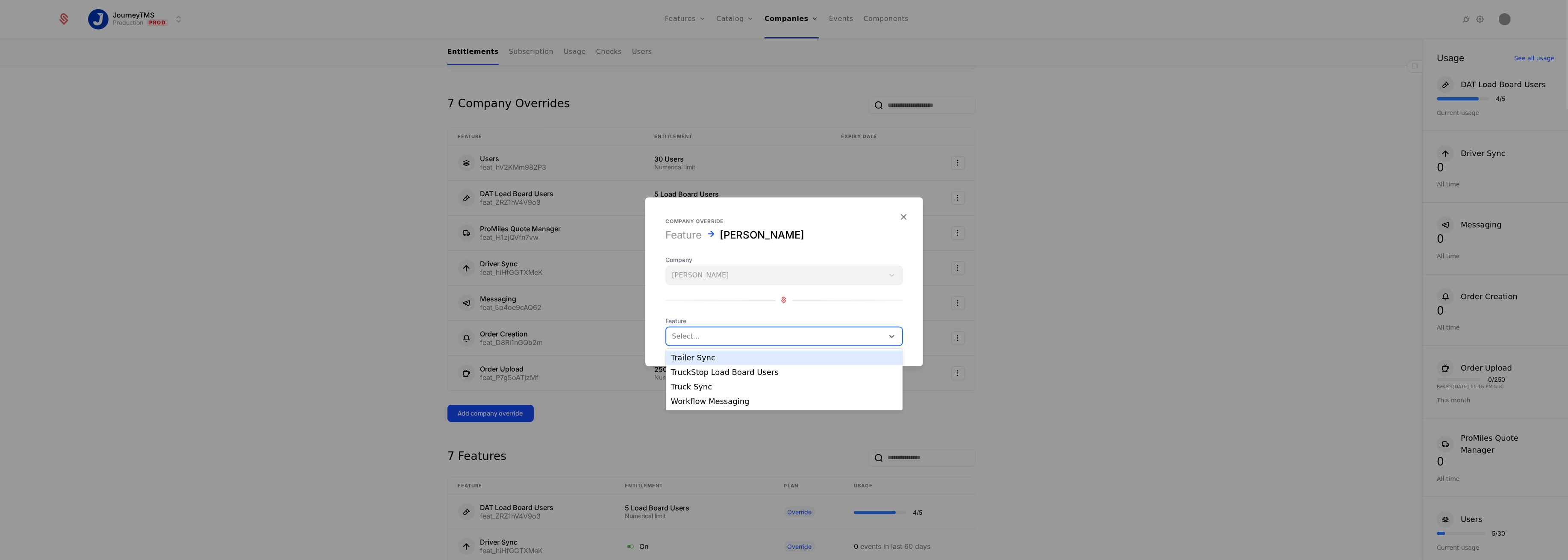
click at [701, 357] on div "Trailer Sync" at bounding box center [784, 357] width 226 height 8
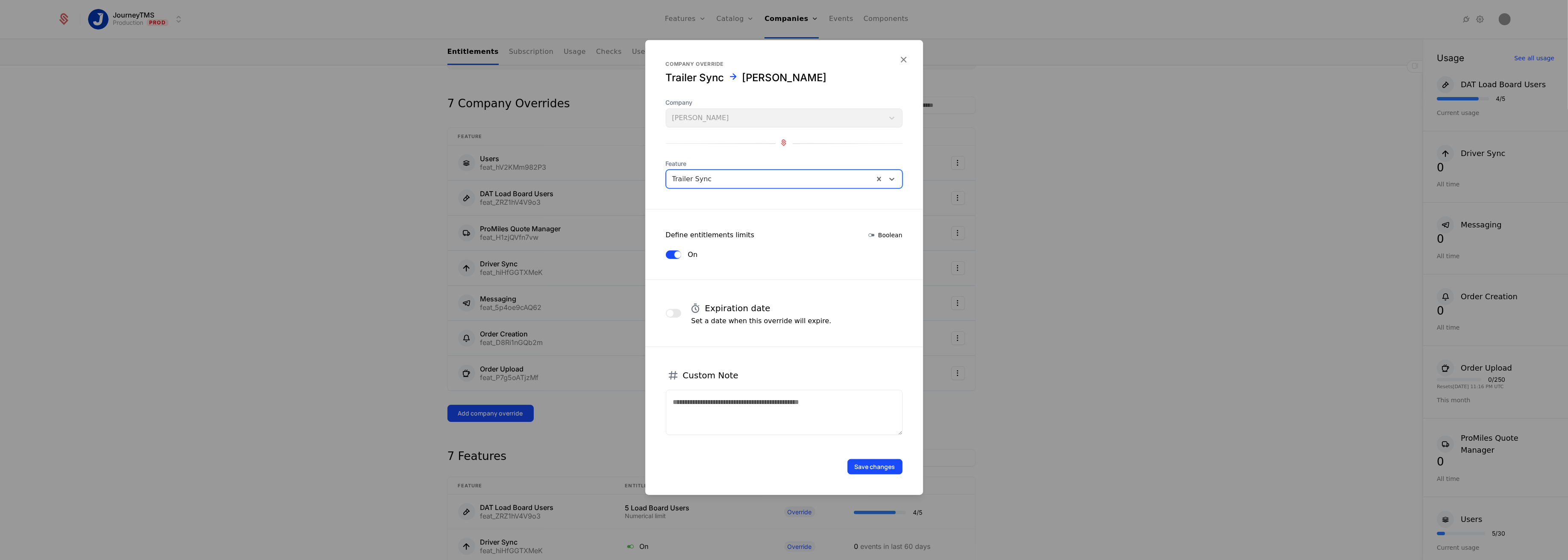
click at [882, 465] on button "Save changes" at bounding box center [875, 466] width 55 height 15
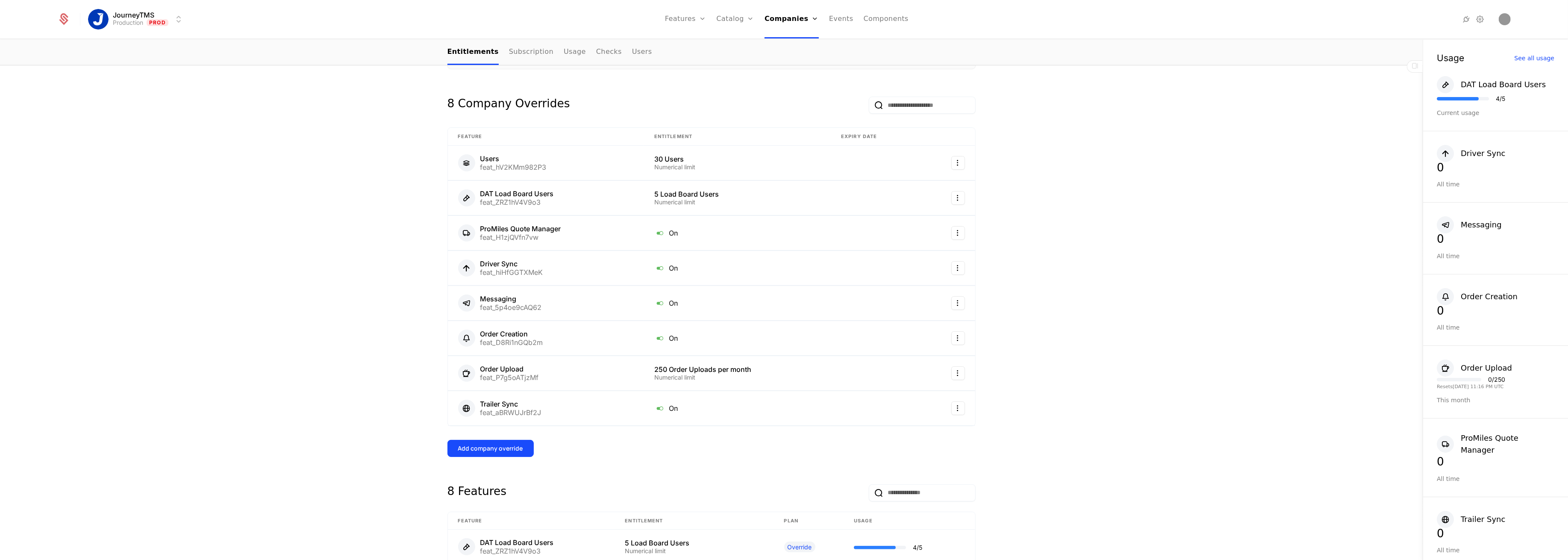
click at [496, 442] on button "Add company override" at bounding box center [491, 448] width 86 height 17
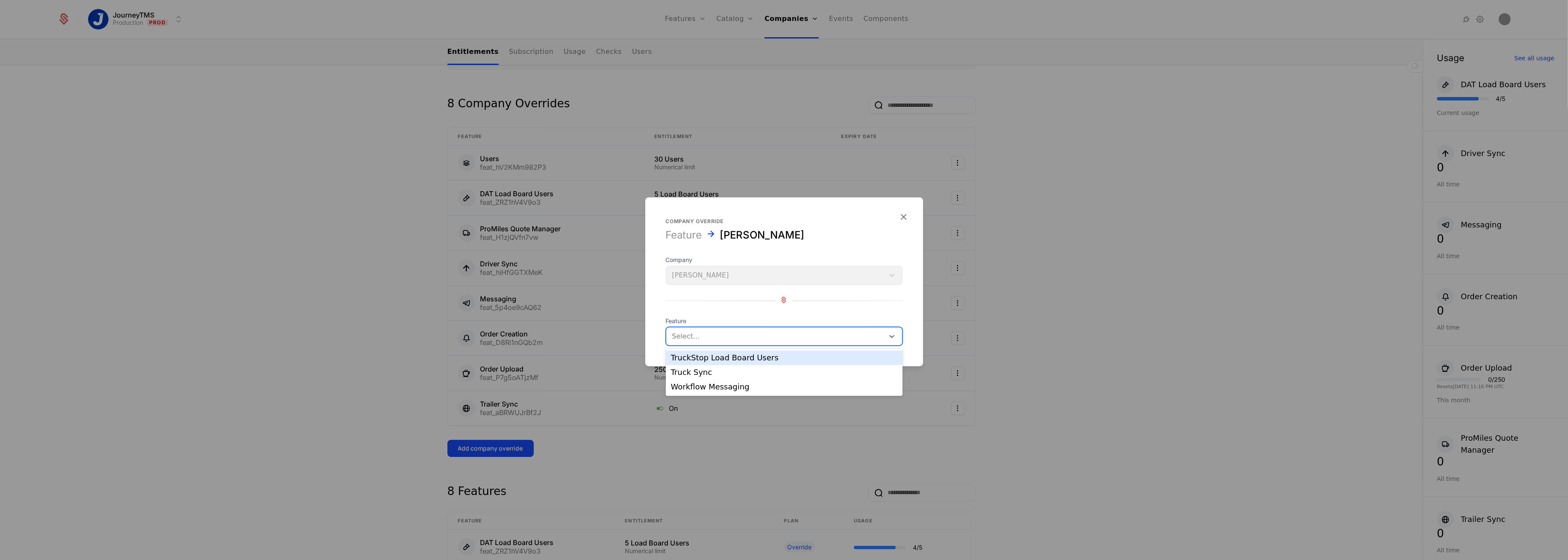
click at [729, 329] on div "Select..." at bounding box center [775, 336] width 218 height 15
click at [714, 361] on div "TruckStop Load Board Users" at bounding box center [784, 357] width 226 height 8
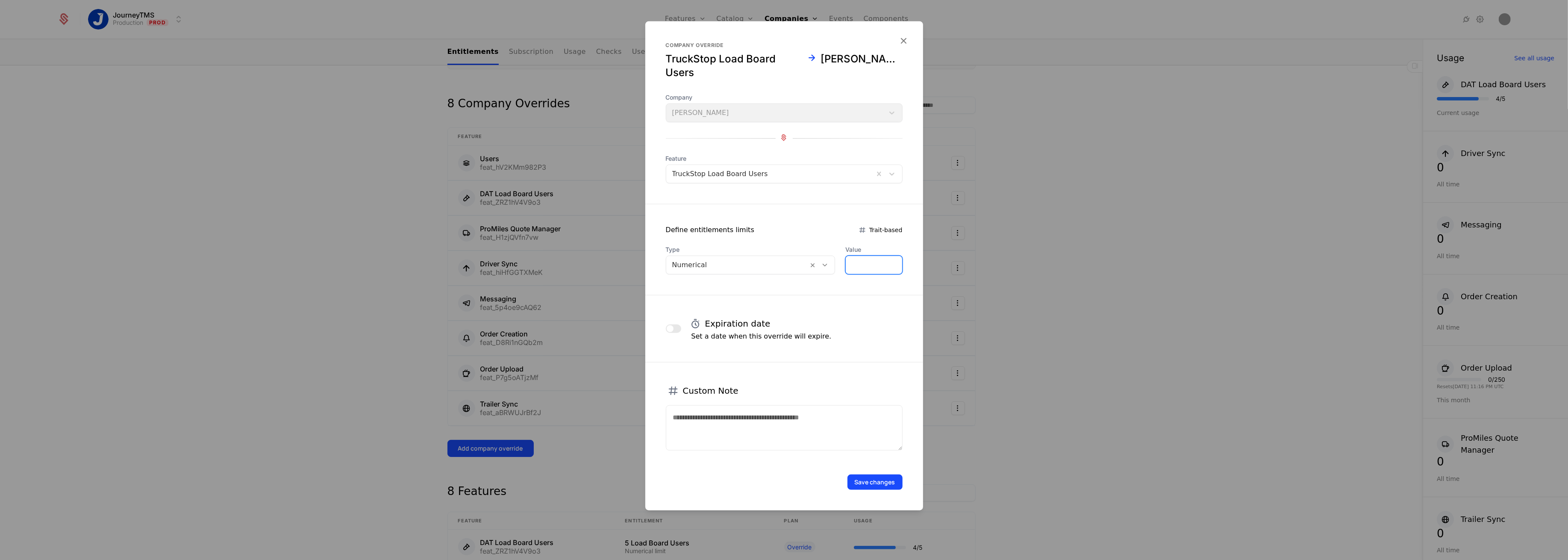
click at [856, 256] on input "*" at bounding box center [873, 265] width 56 height 18
click at [849, 270] on input "*" at bounding box center [873, 265] width 56 height 18
click at [848, 270] on input "*" at bounding box center [873, 265] width 56 height 18
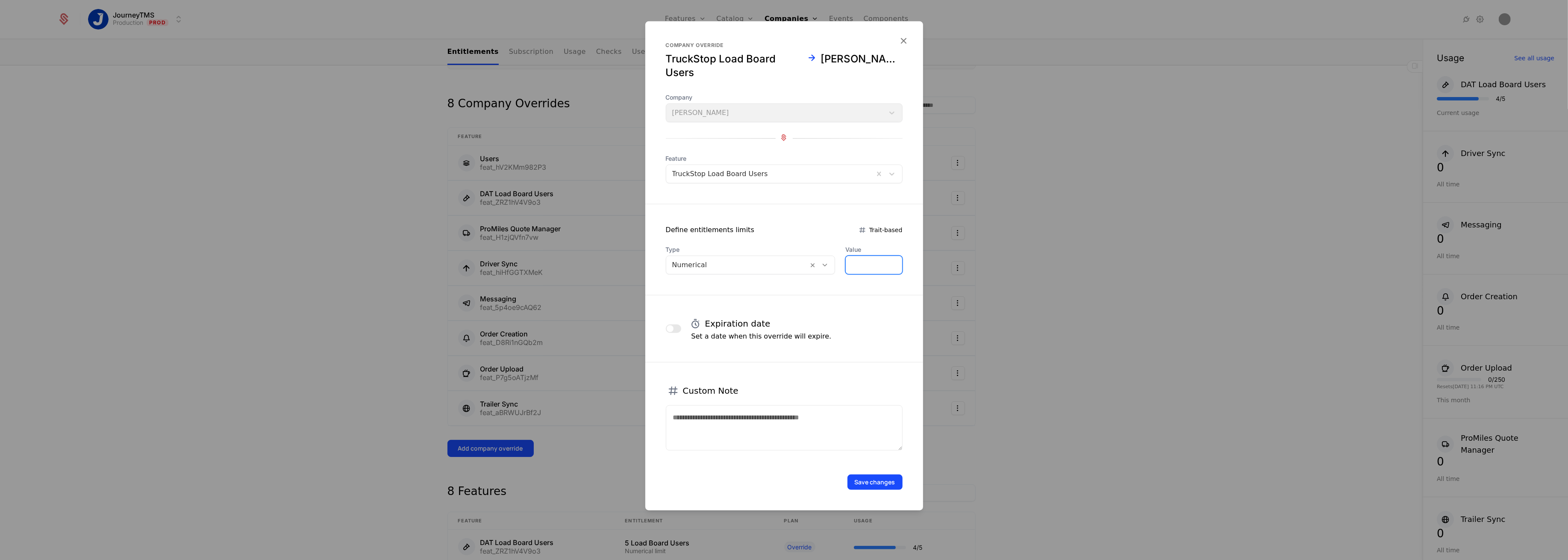
click at [847, 270] on input "*" at bounding box center [873, 265] width 56 height 18
type input "*"
click at [872, 475] on button "Save changes" at bounding box center [875, 481] width 55 height 15
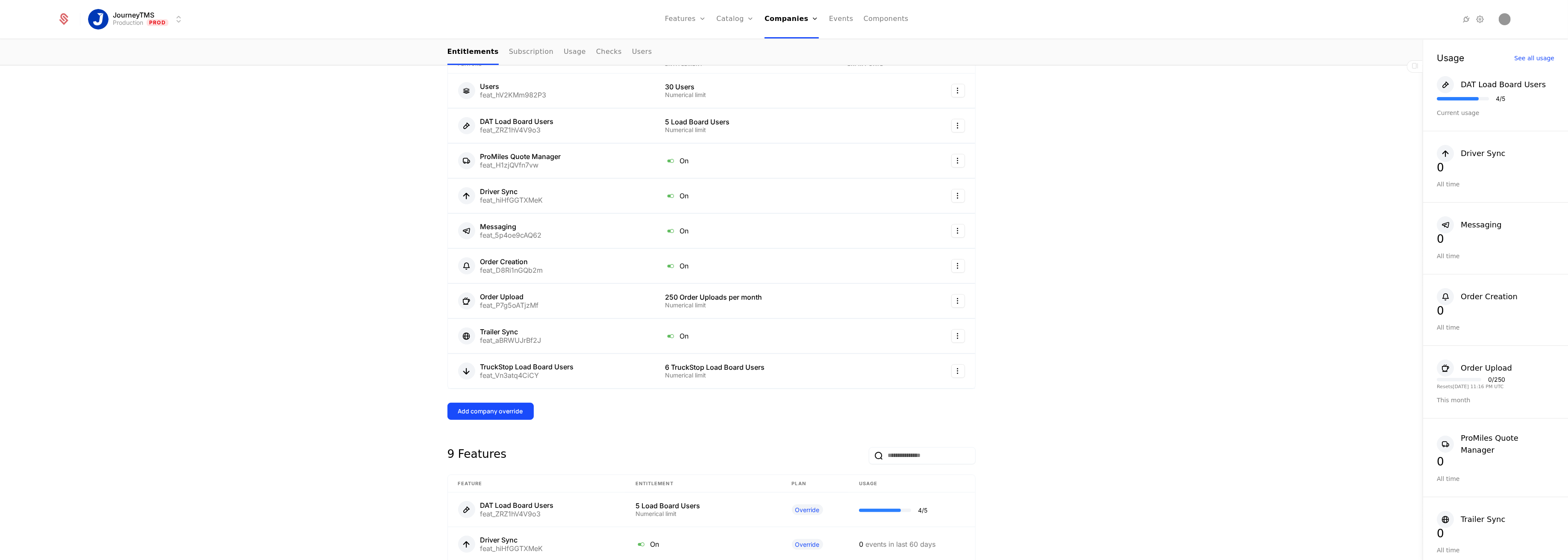
scroll to position [286, 0]
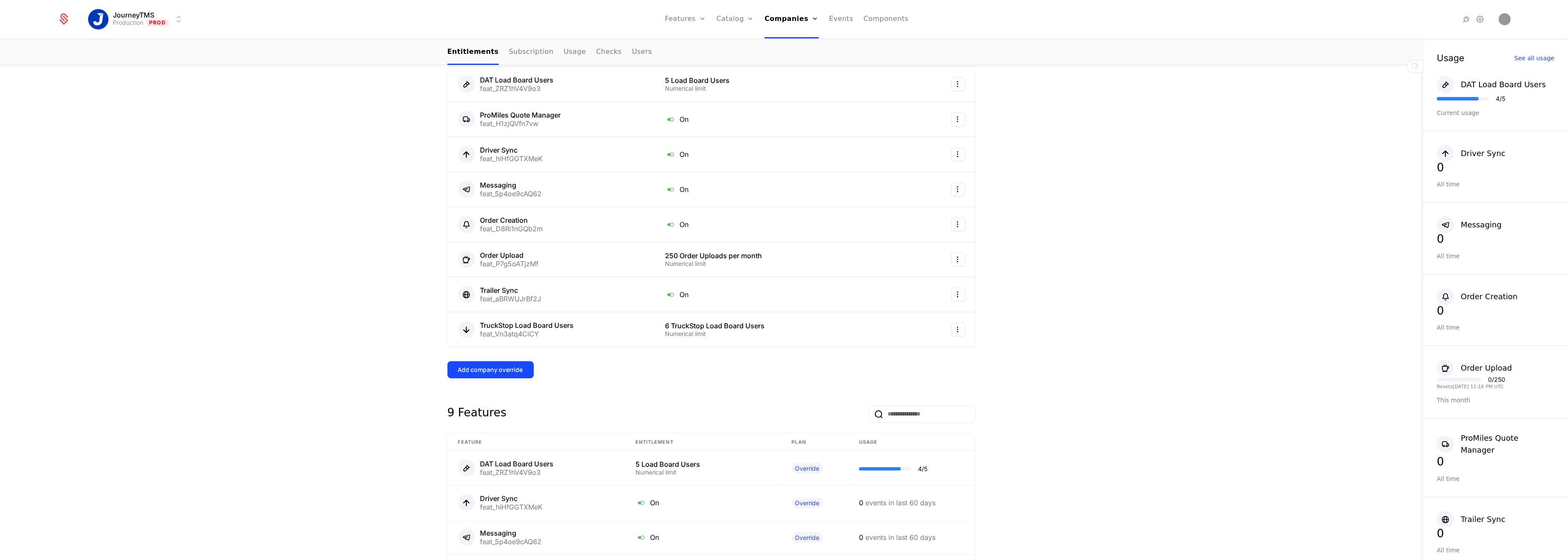
click at [494, 368] on div "Add company override" at bounding box center [491, 369] width 65 height 9
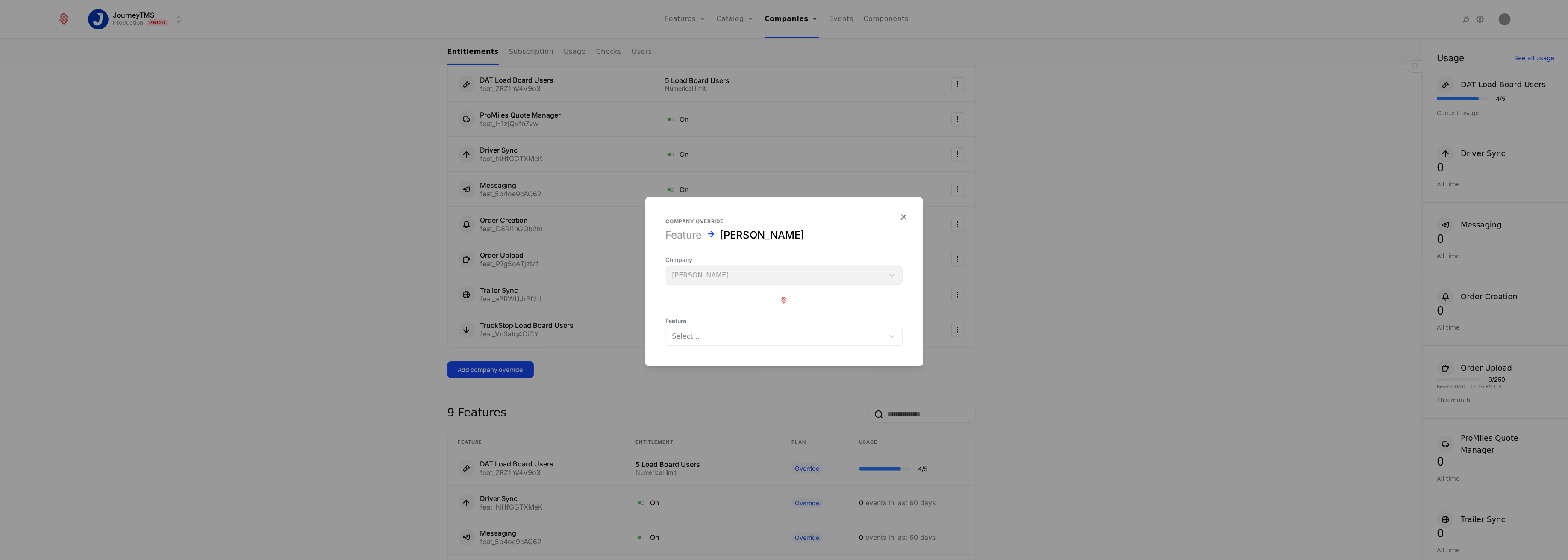
click at [696, 329] on div "Select..." at bounding box center [775, 336] width 218 height 15
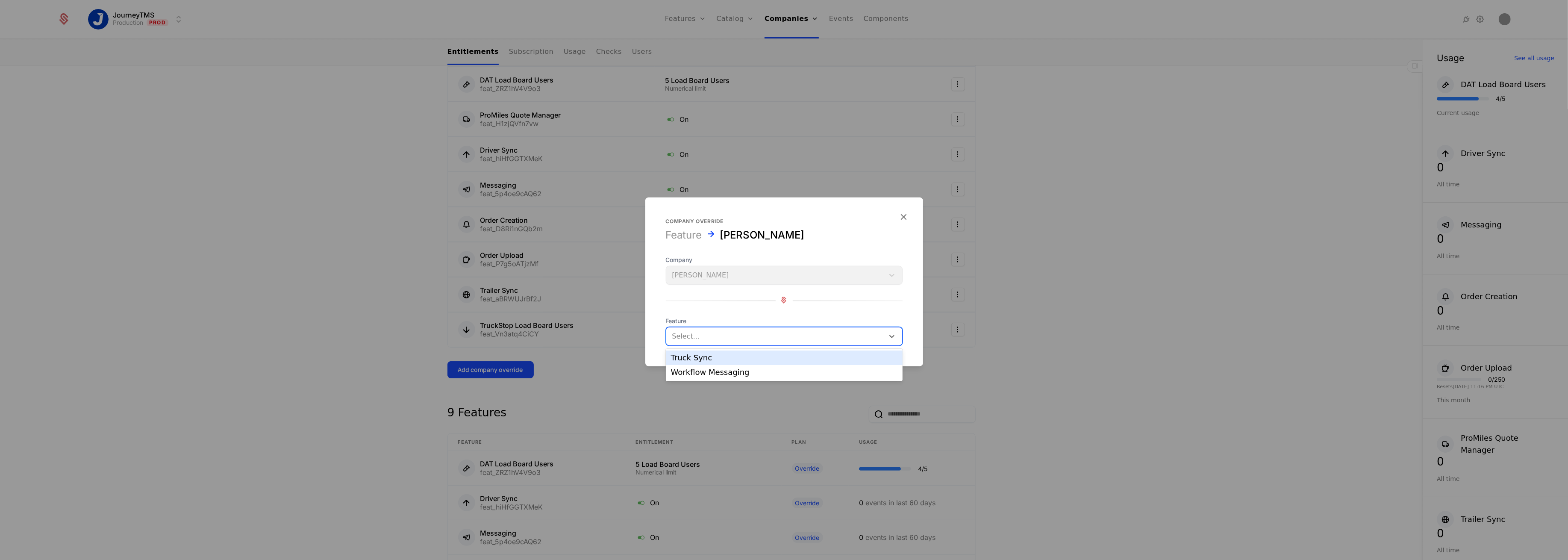
click at [716, 361] on div "Truck Sync" at bounding box center [784, 357] width 226 height 8
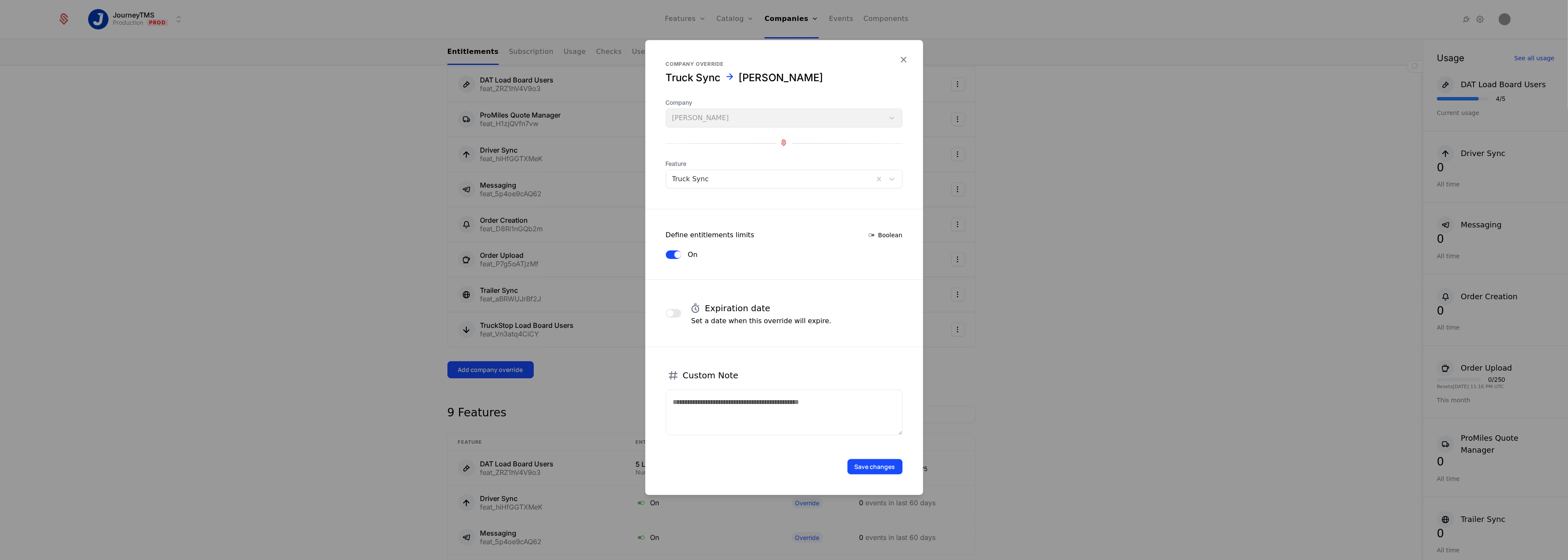
click at [866, 469] on button "Save changes" at bounding box center [875, 466] width 55 height 15
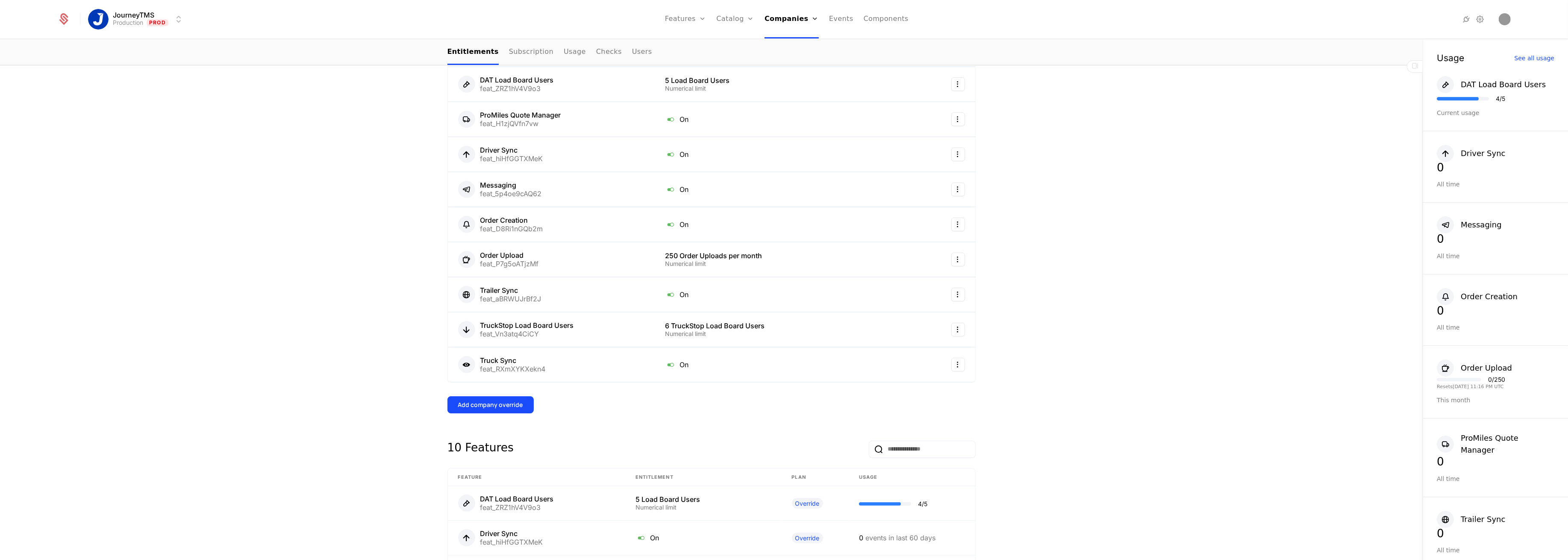
click at [503, 405] on div "Add company override" at bounding box center [491, 405] width 65 height 9
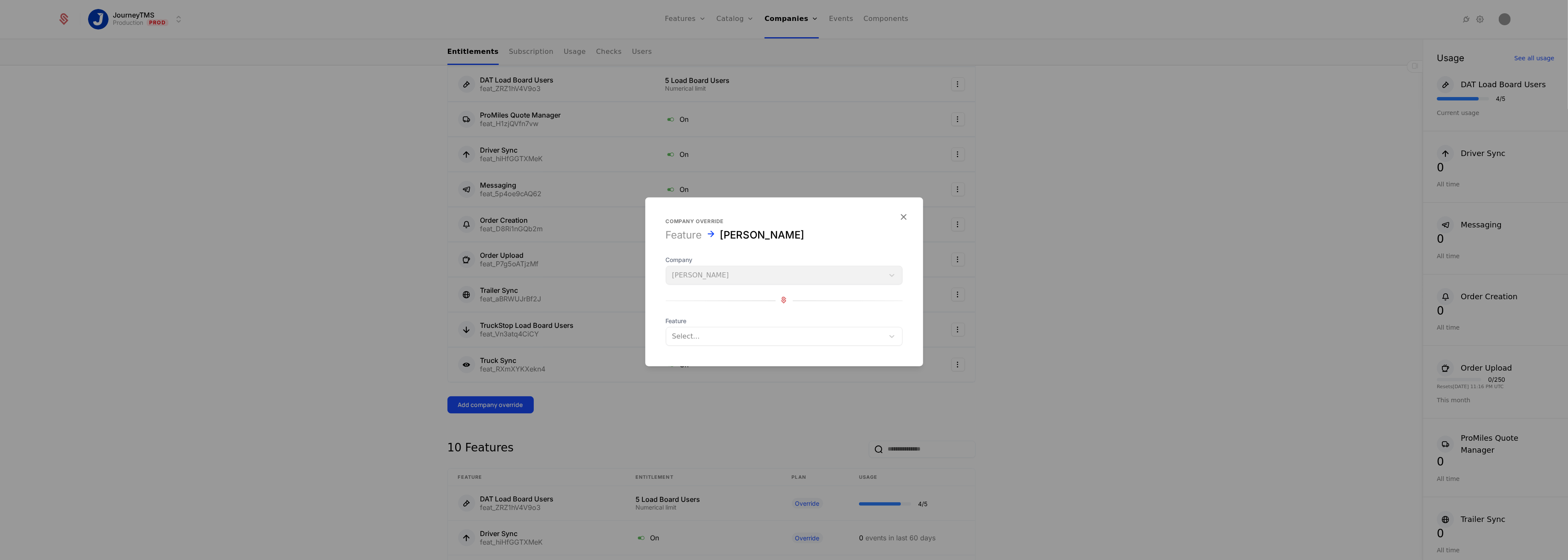
click at [769, 343] on div "Select..." at bounding box center [775, 336] width 218 height 15
click at [737, 361] on div "Workflow Messaging" at bounding box center [784, 357] width 226 height 8
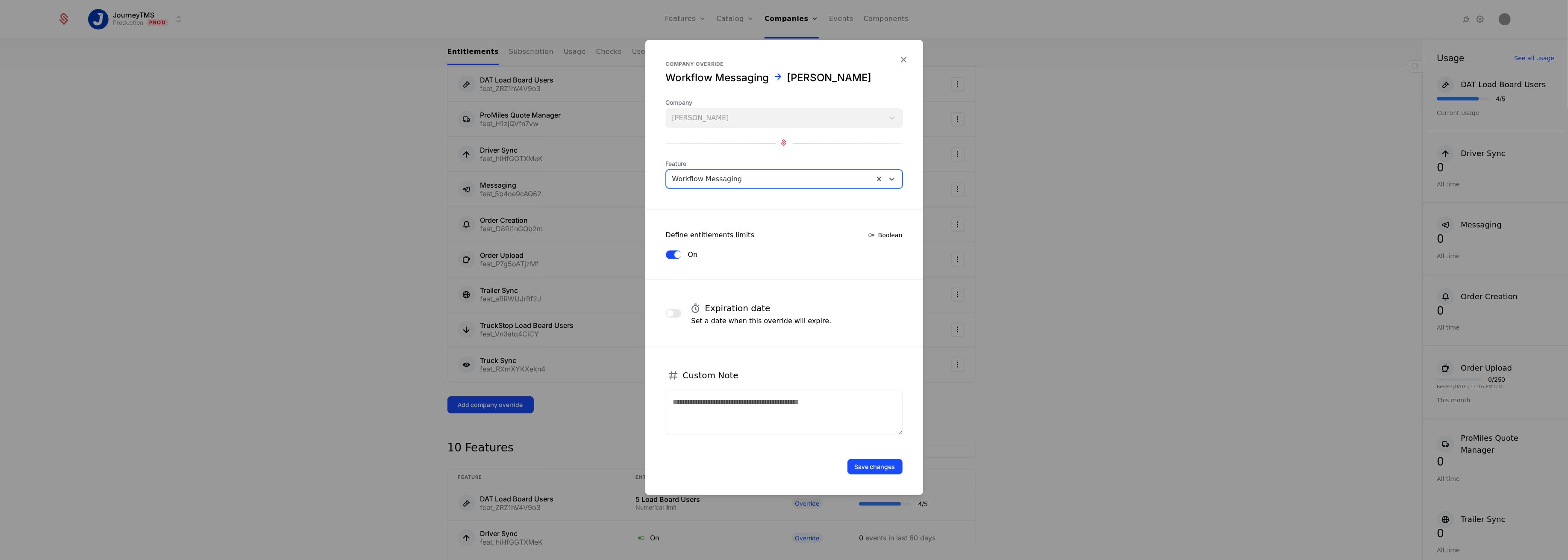
click at [876, 467] on button "Save changes" at bounding box center [875, 466] width 55 height 15
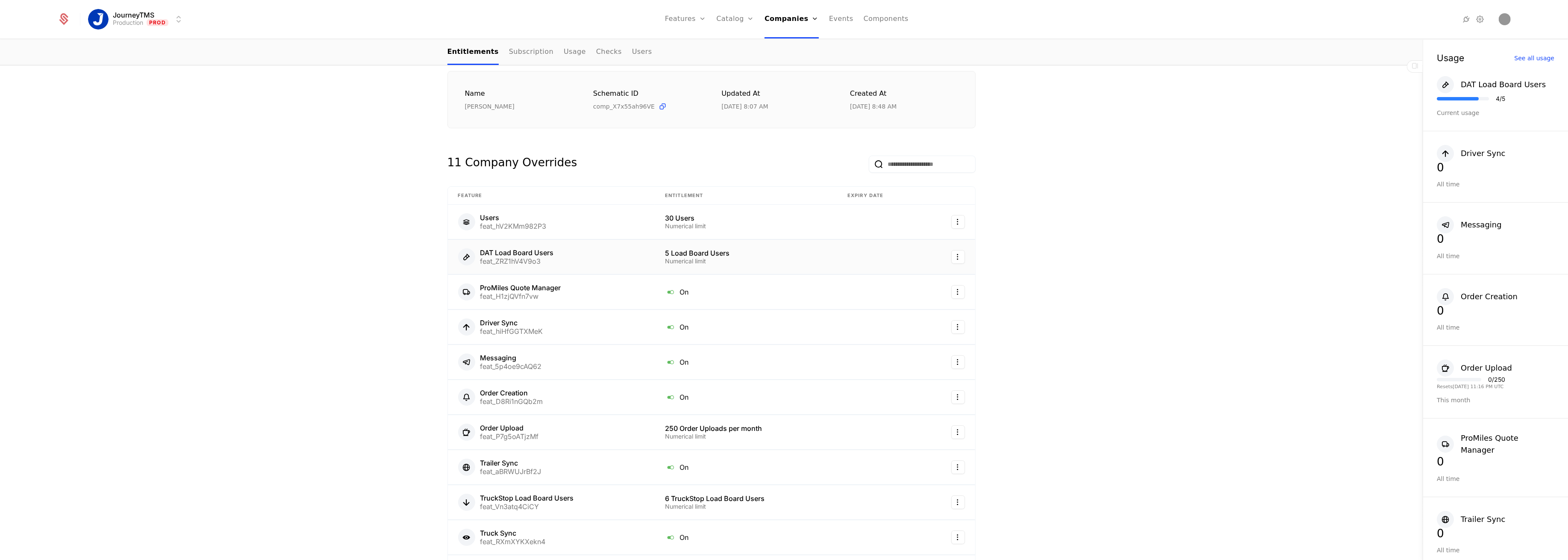
scroll to position [0, 0]
